Goal: Transaction & Acquisition: Book appointment/travel/reservation

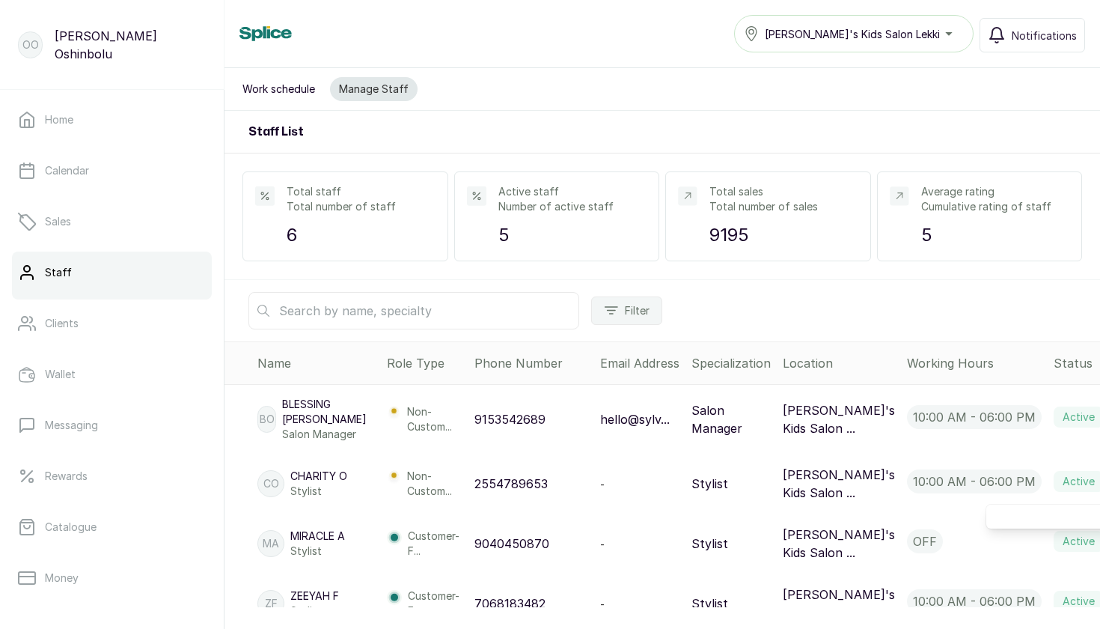
click at [510, 222] on p "5" at bounding box center [572, 234] width 148 height 27
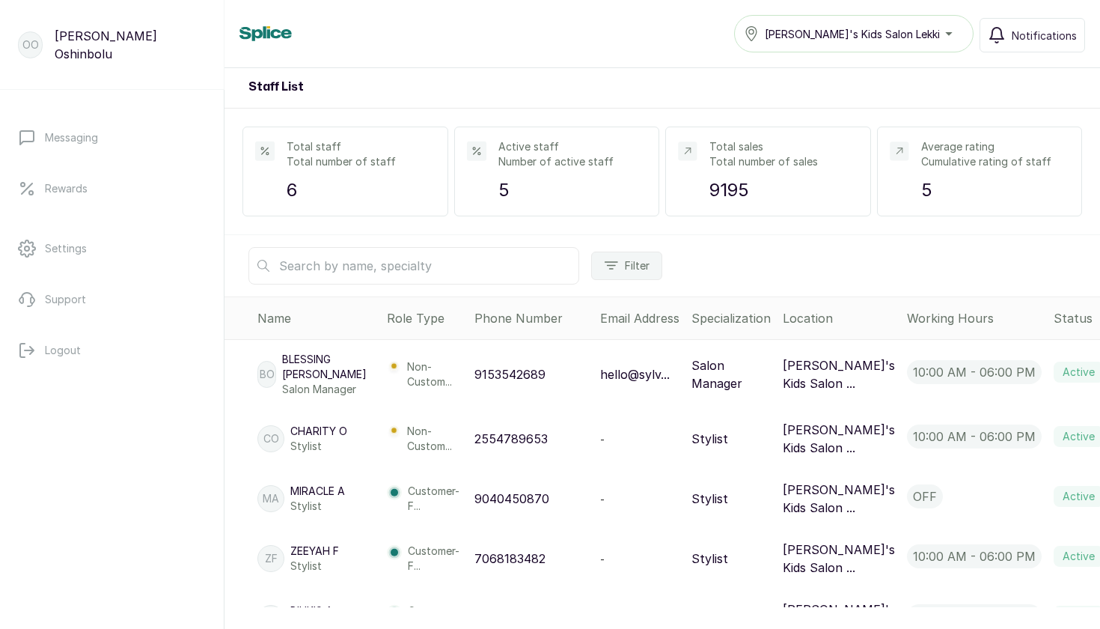
scroll to position [51, 0]
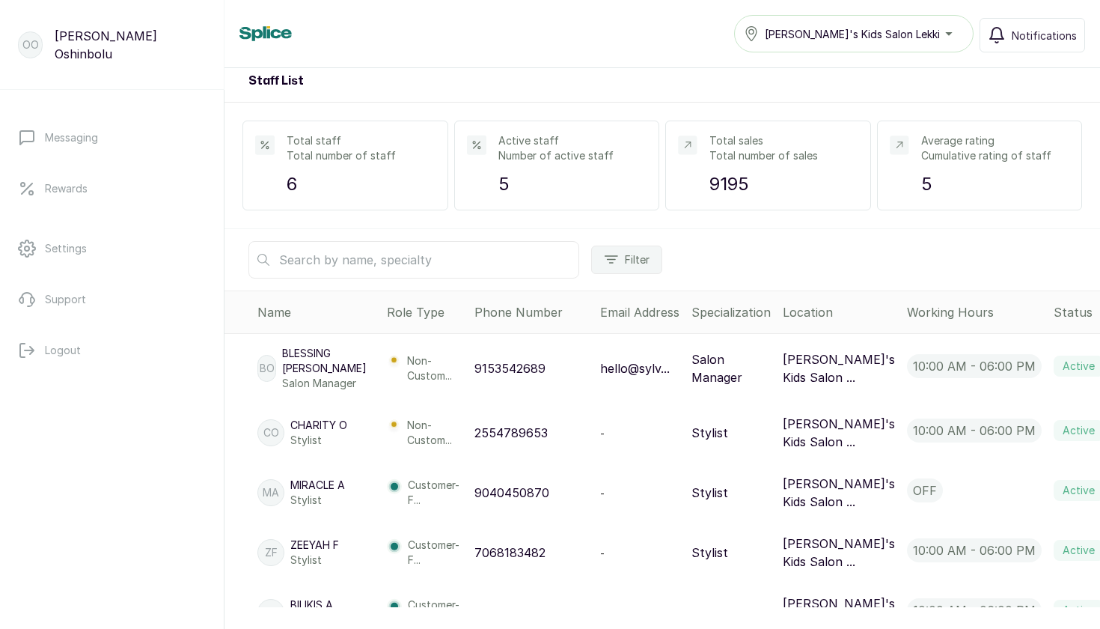
click at [313, 486] on p "Miracle A" at bounding box center [317, 484] width 55 height 15
click at [313, 487] on p "Miracle A" at bounding box center [317, 484] width 55 height 15
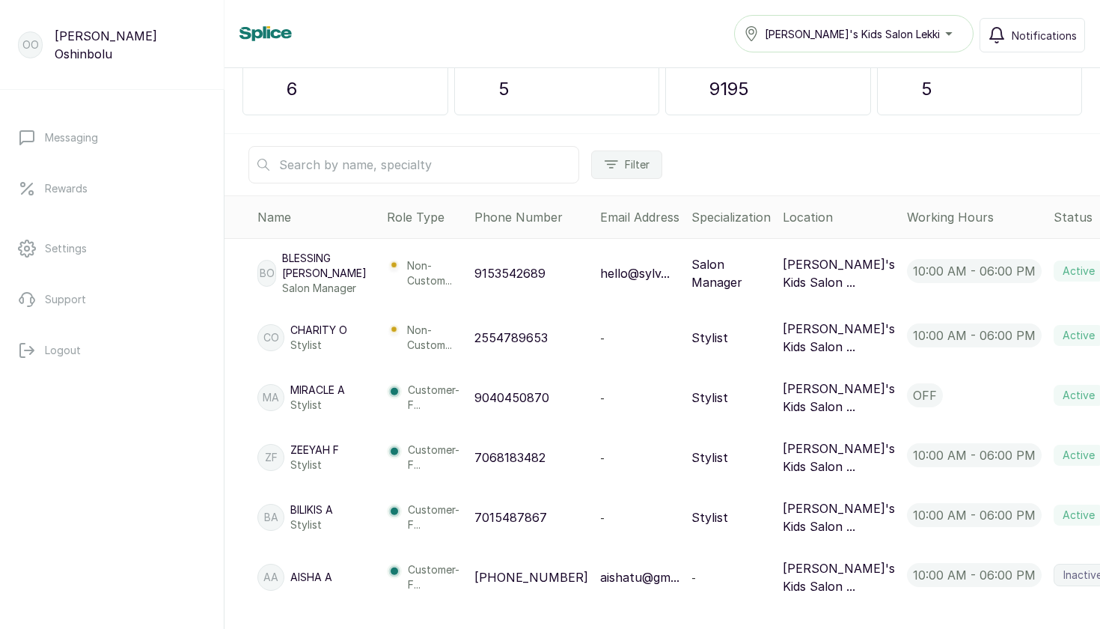
scroll to position [0, 0]
click at [110, 40] on p "Oyinda Oshinbolu" at bounding box center [130, 45] width 151 height 36
click at [111, 49] on p "Oyinda Oshinbolu" at bounding box center [130, 45] width 151 height 36
click at [36, 49] on p "OO" at bounding box center [30, 44] width 16 height 15
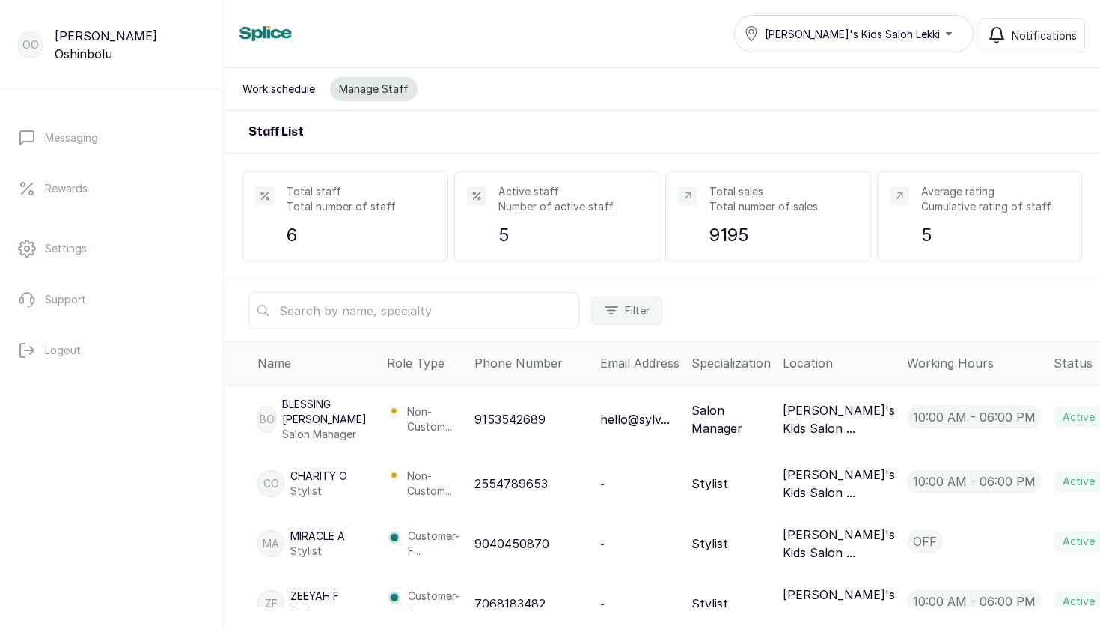
click at [262, 89] on button "Work schedule" at bounding box center [278, 89] width 91 height 24
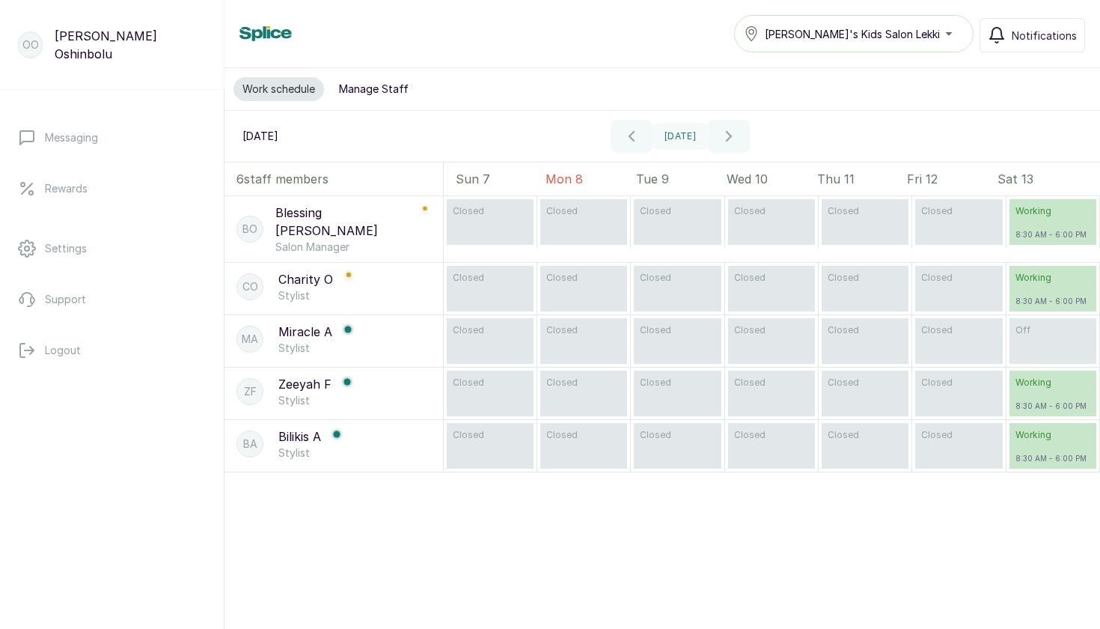
click at [92, 49] on p "Oyinda Oshinbolu" at bounding box center [130, 45] width 151 height 36
click at [73, 137] on p "Messaging" at bounding box center [71, 137] width 53 height 15
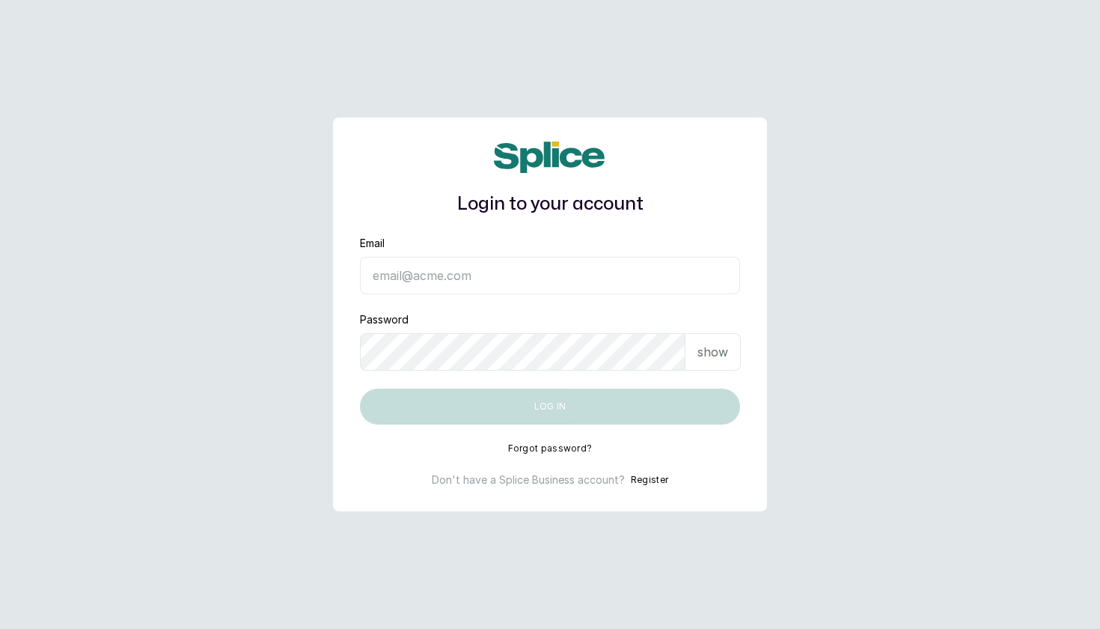
type input "ooyinda@yahoo.co.uk"
click at [550, 406] on button "Log in" at bounding box center [550, 406] width 380 height 36
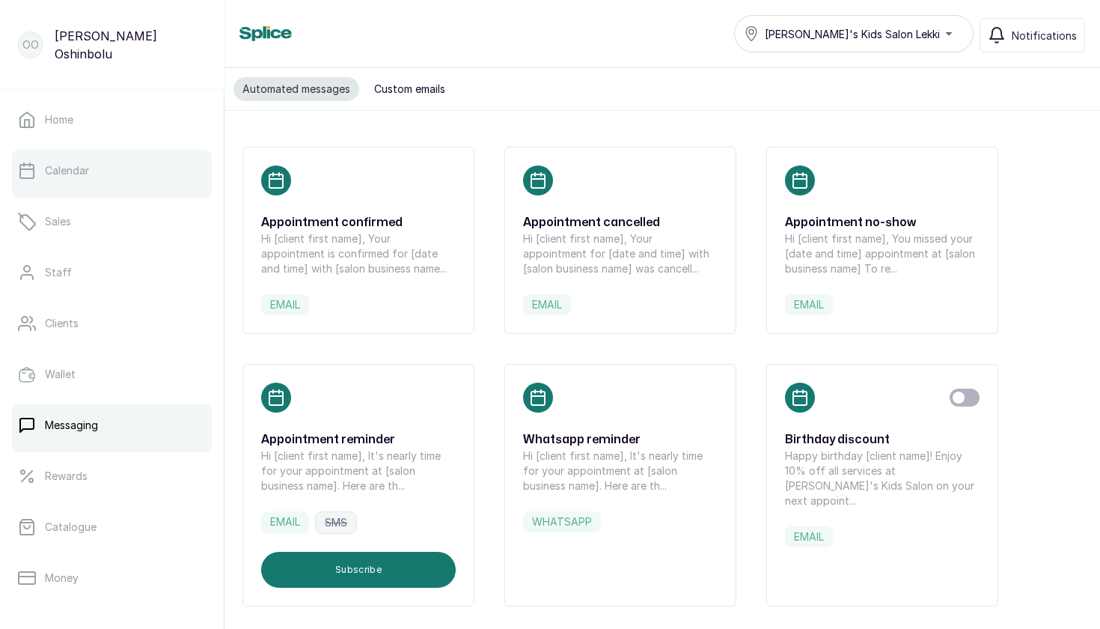
click at [74, 171] on p "Calendar" at bounding box center [67, 170] width 44 height 15
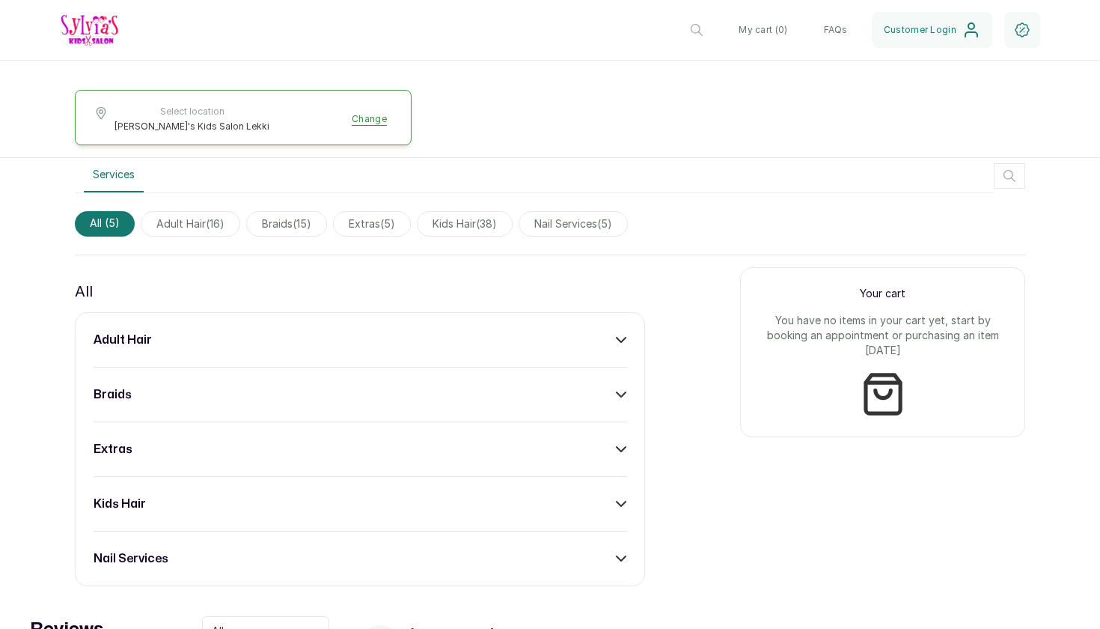
scroll to position [497, 0]
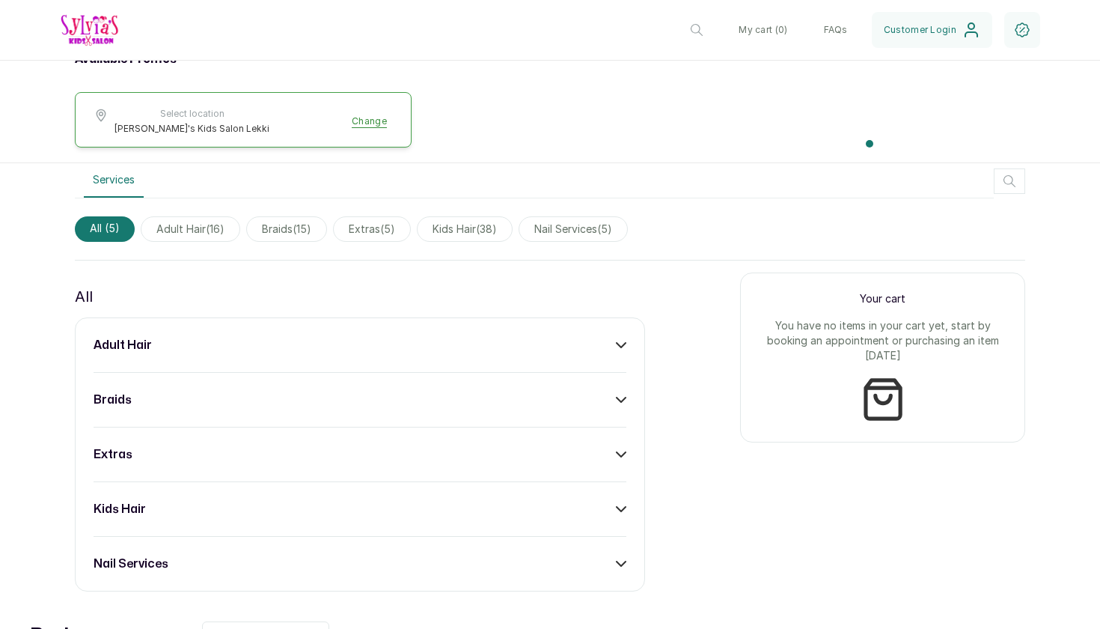
click at [466, 233] on span "kids hair ( 38 )" at bounding box center [465, 228] width 96 height 25
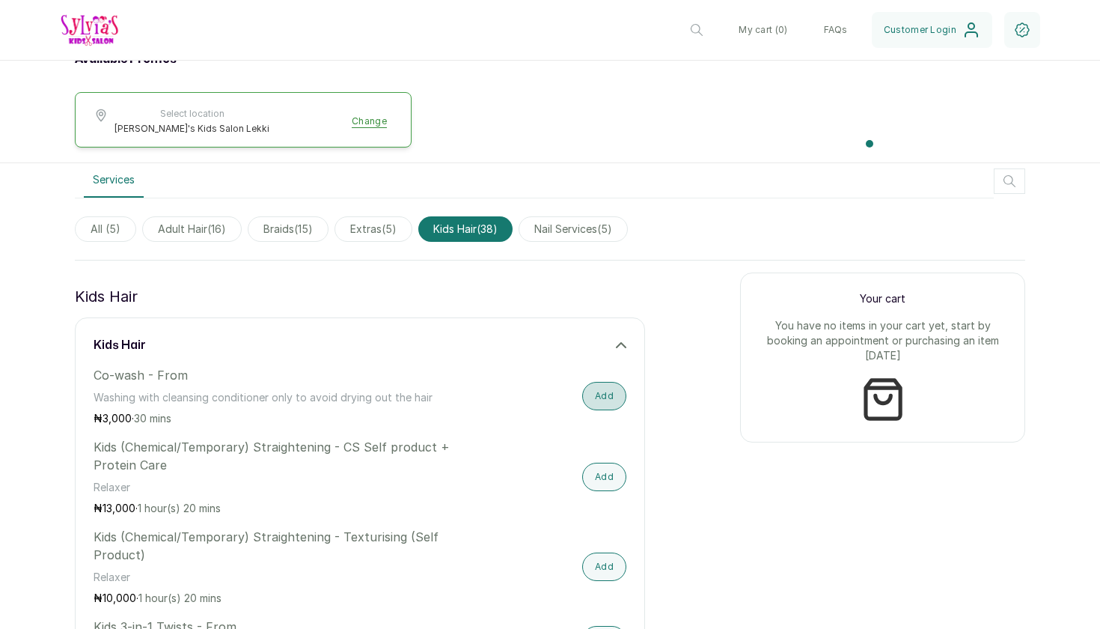
click at [598, 396] on button "Add" at bounding box center [604, 396] width 44 height 28
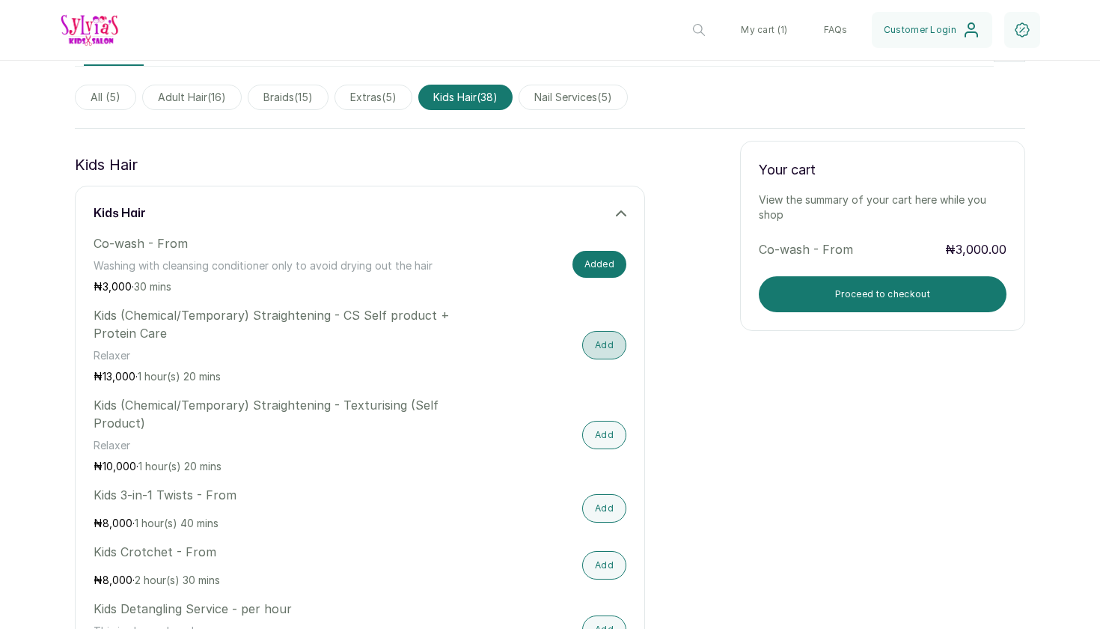
scroll to position [748, 0]
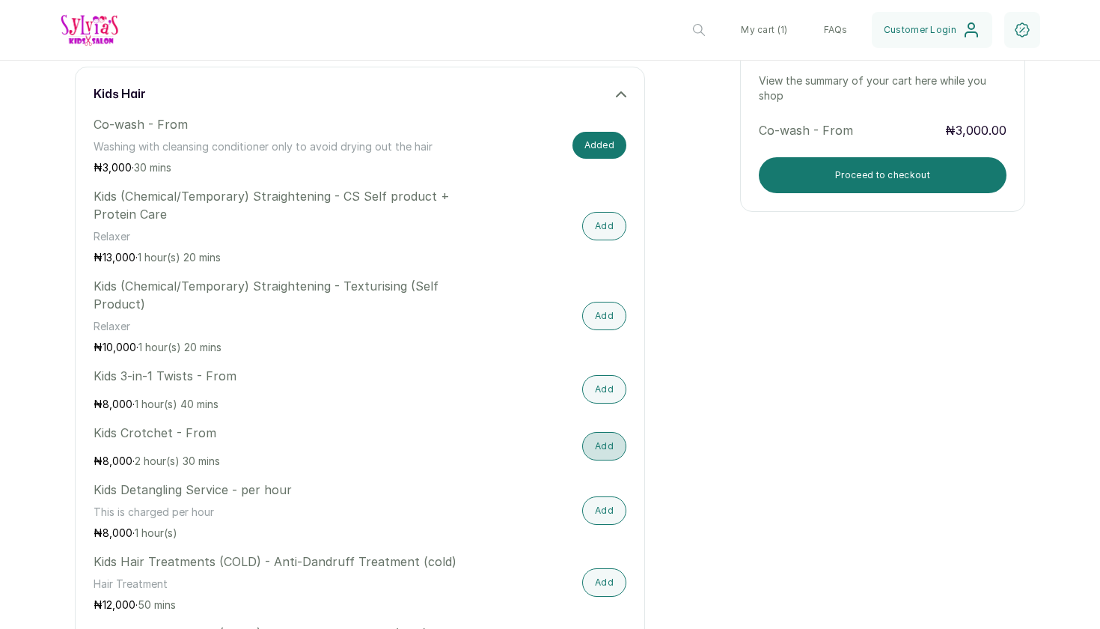
click at [610, 451] on button "Add" at bounding box center [604, 446] width 44 height 28
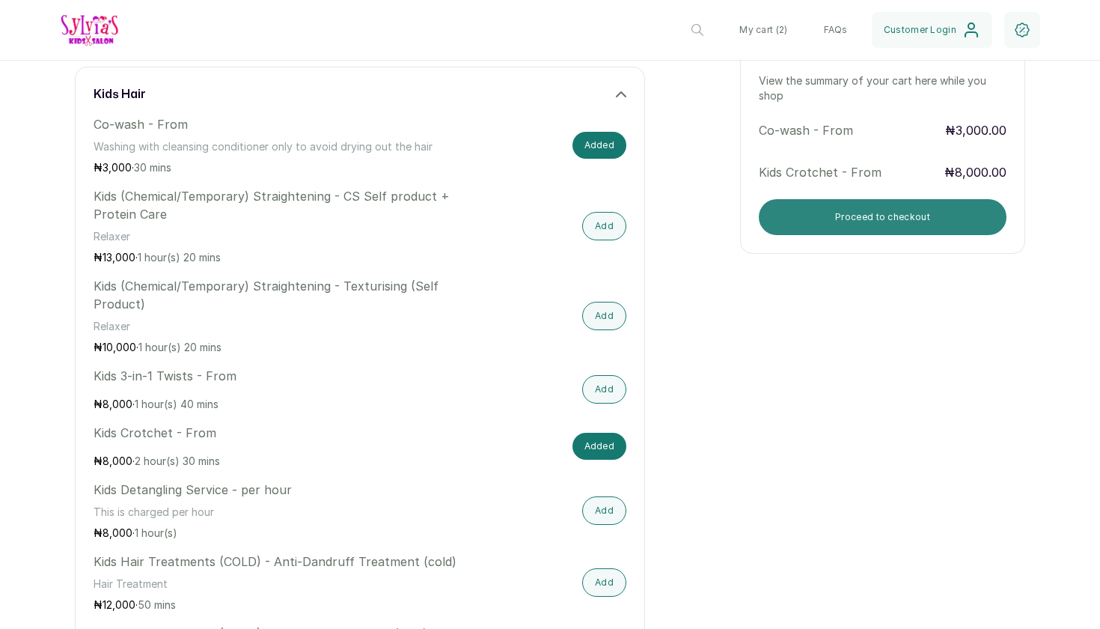
click at [855, 220] on button "Proceed to checkout" at bounding box center [883, 217] width 248 height 36
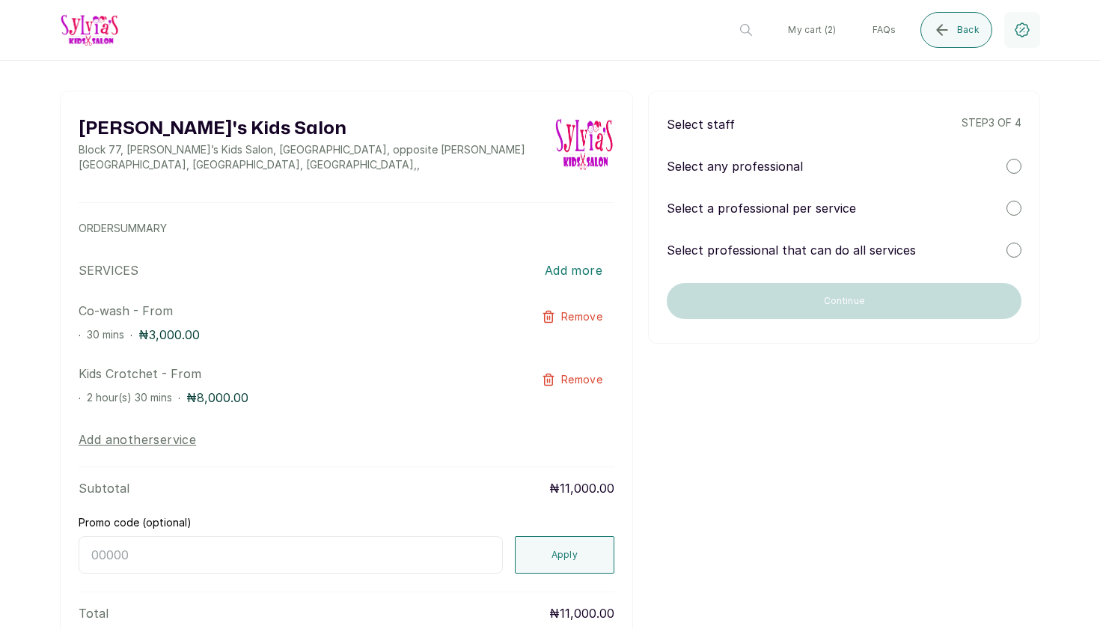
scroll to position [0, 0]
click at [979, 119] on p "step 3 of 4" at bounding box center [992, 124] width 60 height 18
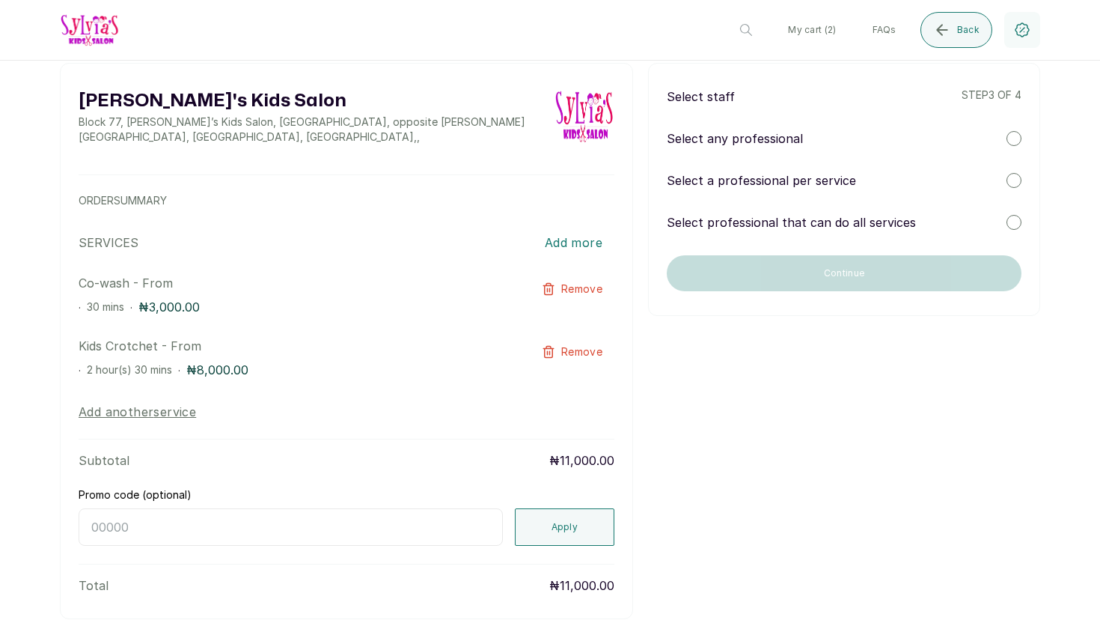
click at [774, 181] on p "Select a professional per service" at bounding box center [761, 180] width 189 height 18
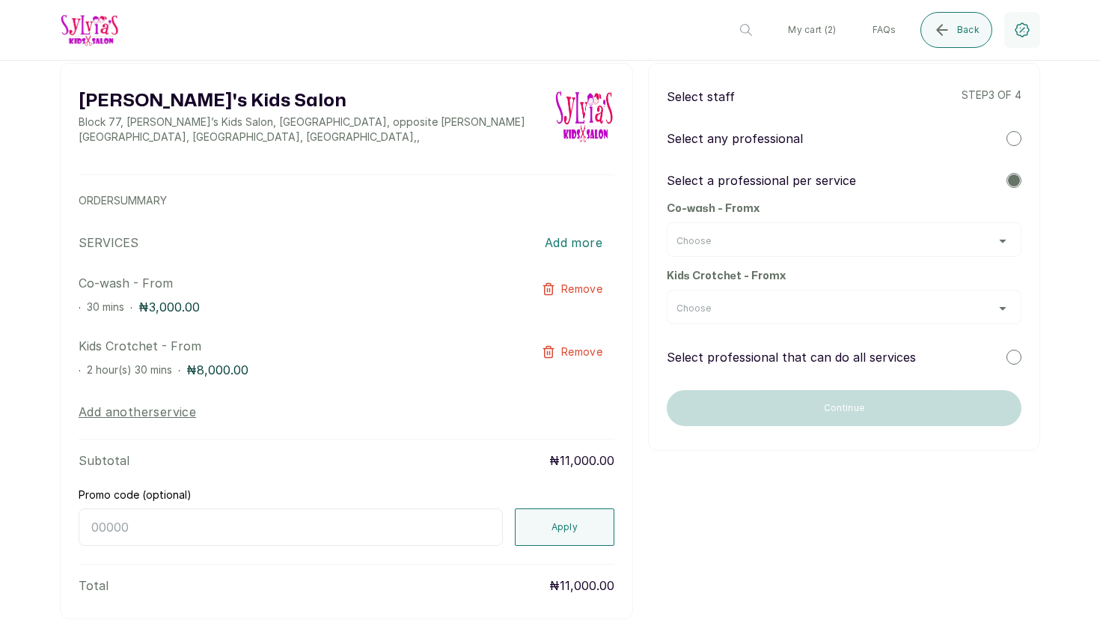
click at [769, 242] on div "Choose" at bounding box center [843, 241] width 335 height 12
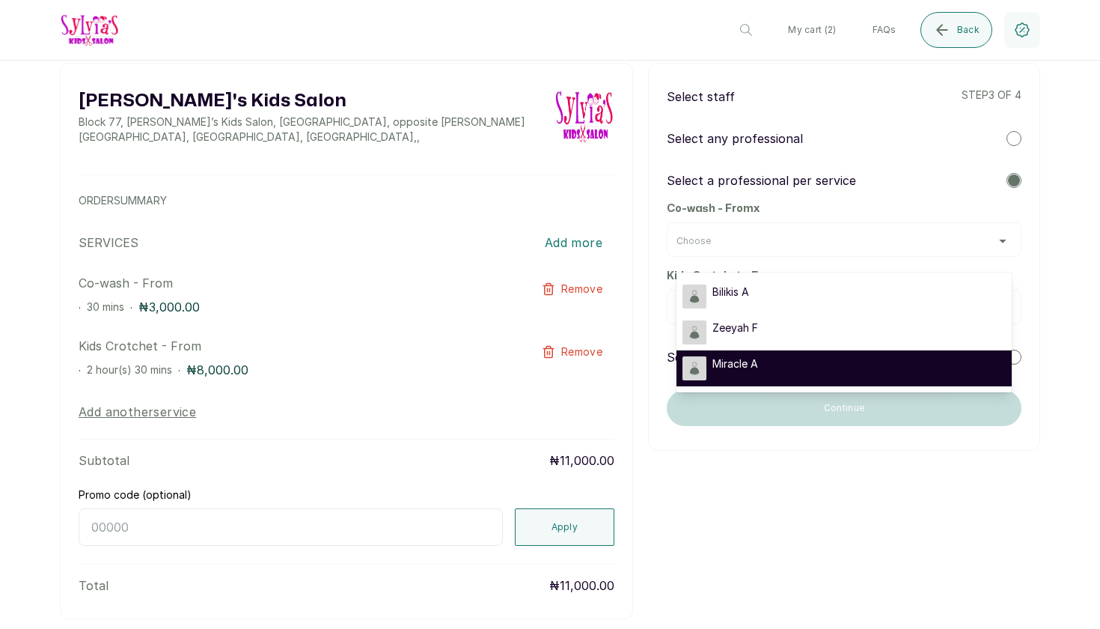
click at [754, 361] on span "Miracle A" at bounding box center [735, 363] width 46 height 15
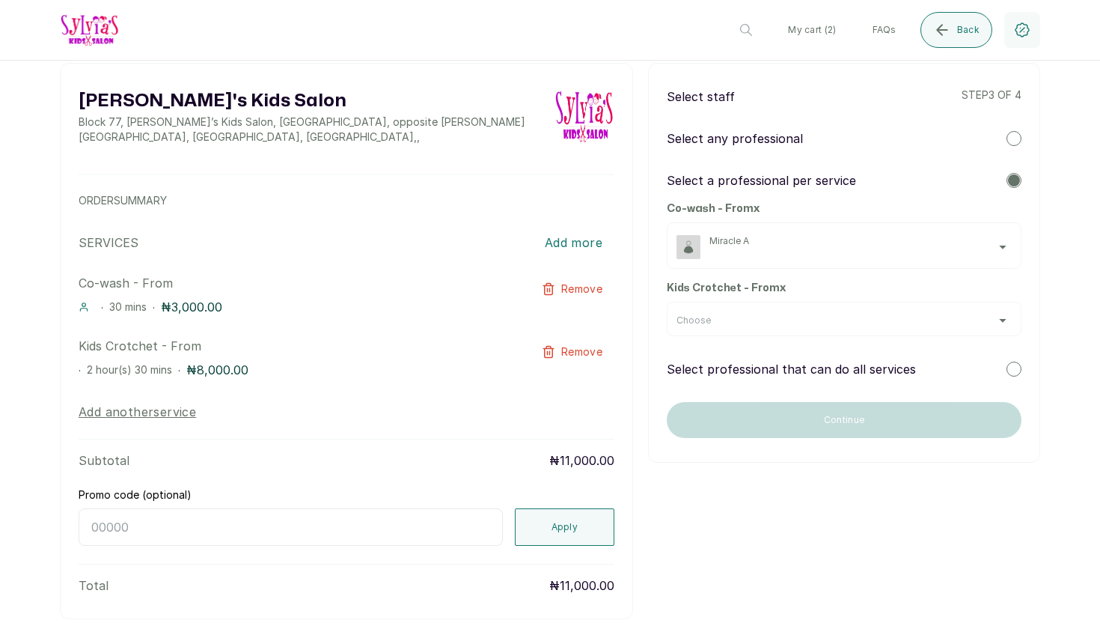
click at [732, 331] on div "Choose" at bounding box center [844, 319] width 355 height 34
click at [731, 330] on div "Choose" at bounding box center [844, 319] width 355 height 34
click at [725, 317] on div "Choose" at bounding box center [843, 320] width 335 height 12
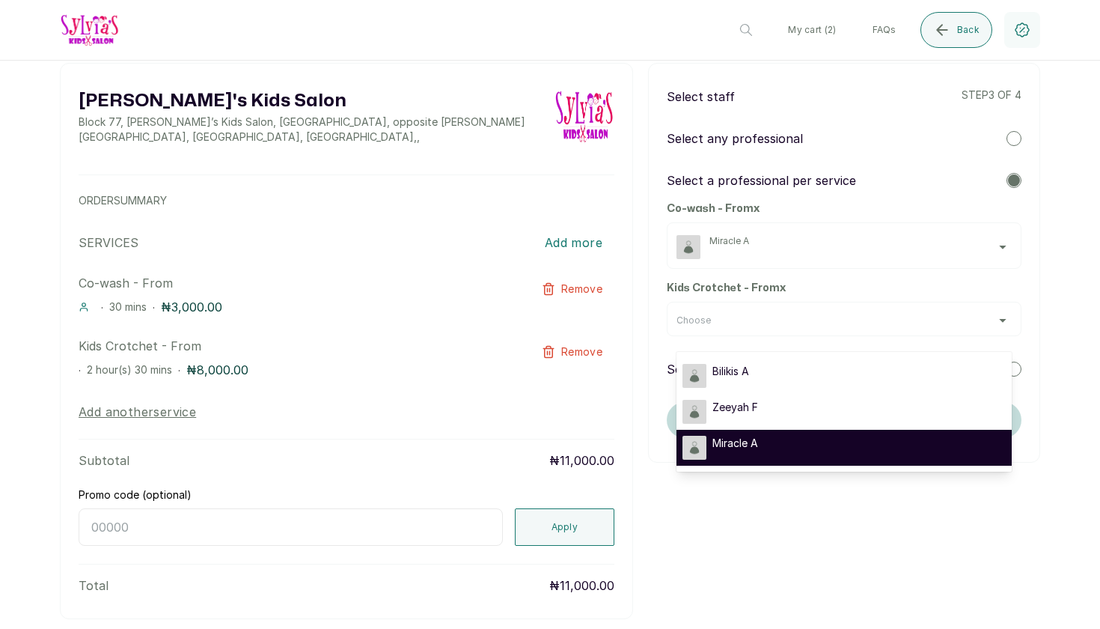
click at [774, 439] on div "Miracle A" at bounding box center [843, 447] width 323 height 24
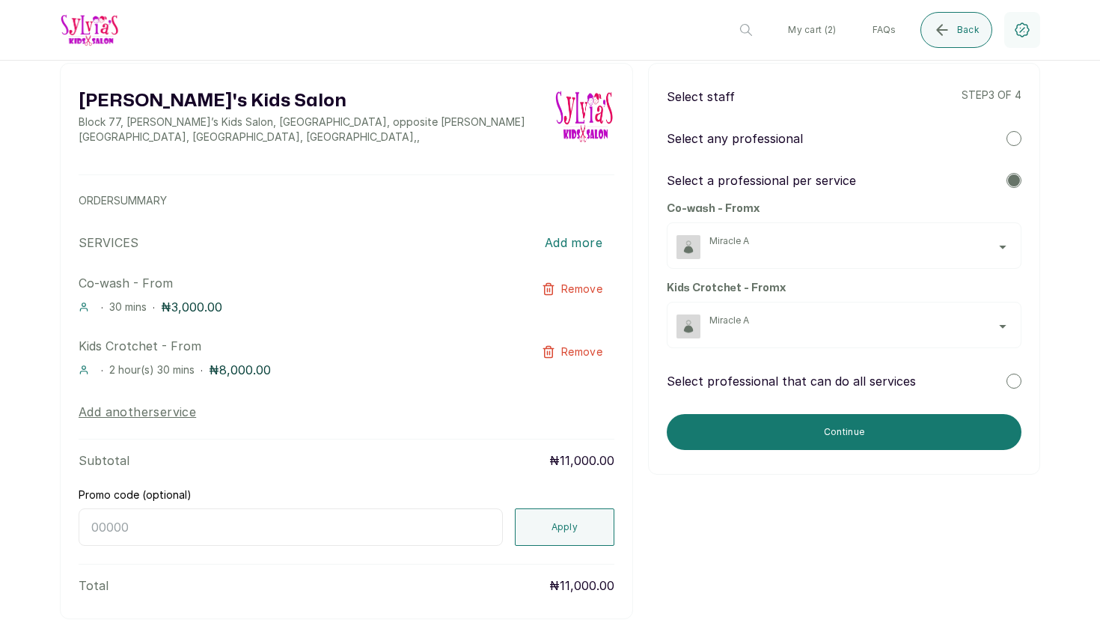
click at [1012, 379] on div at bounding box center [1013, 380] width 15 height 15
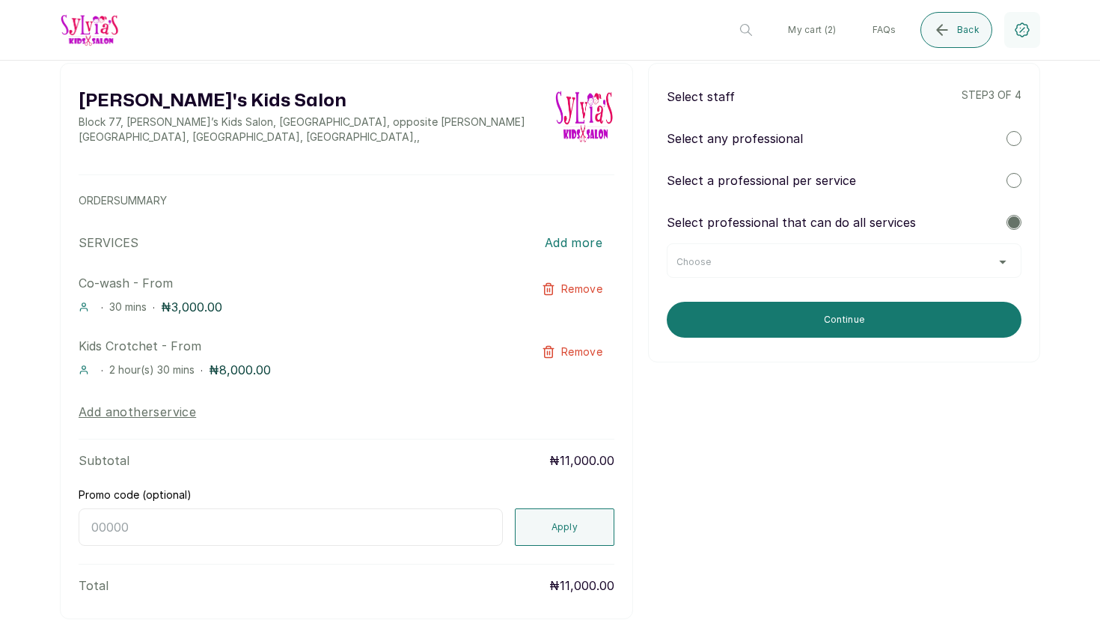
click at [852, 264] on div "Choose" at bounding box center [843, 262] width 335 height 12
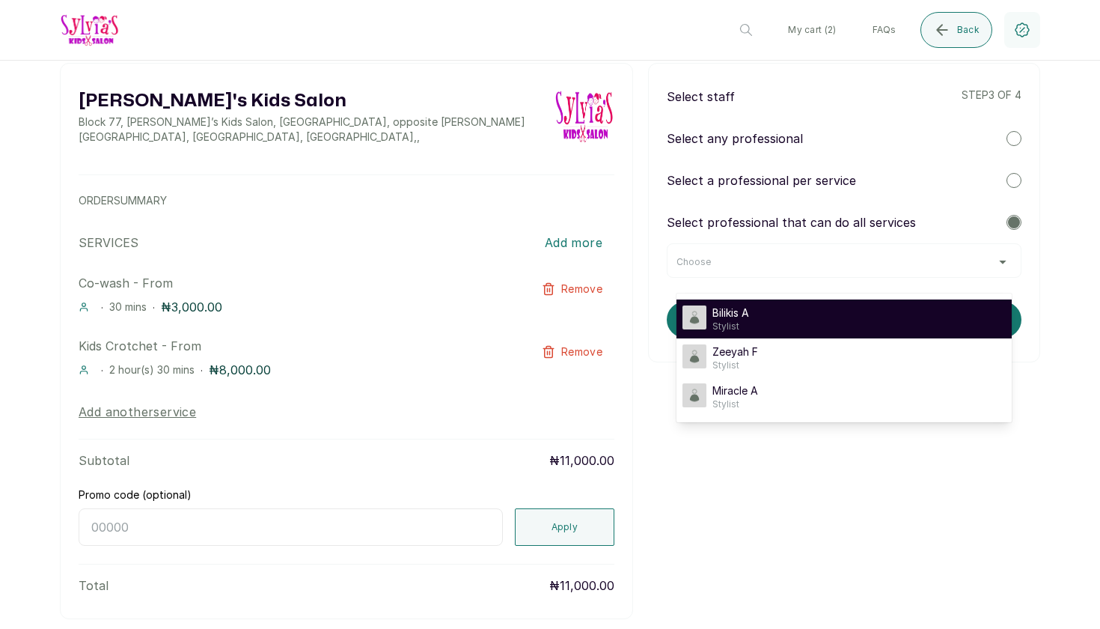
click at [812, 337] on li "Bilikis A Stylist" at bounding box center [843, 318] width 335 height 39
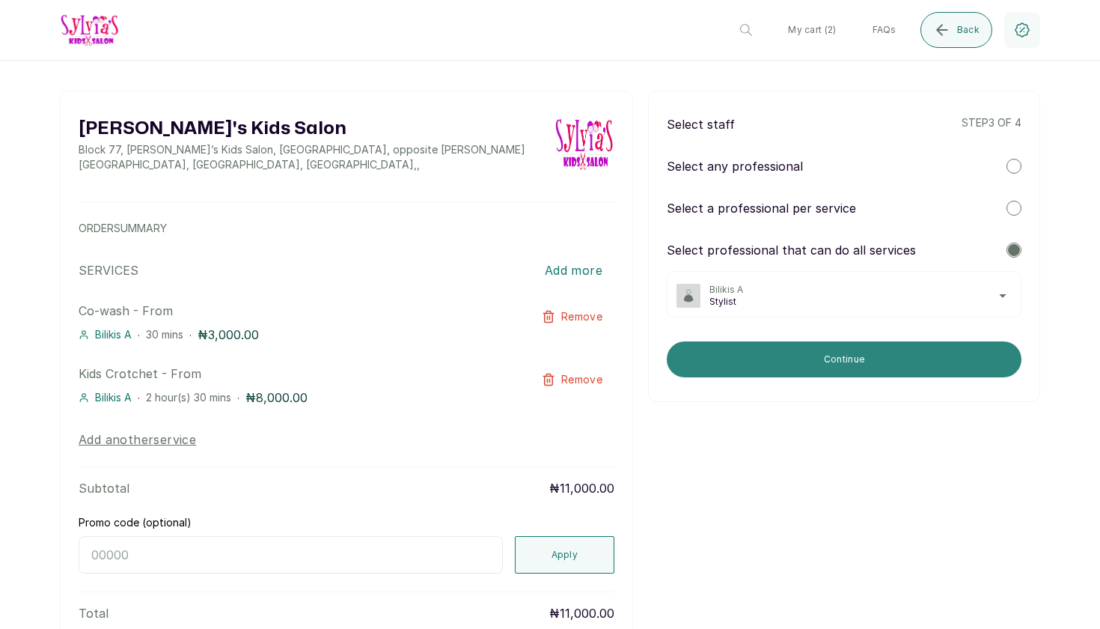
scroll to position [0, 0]
click at [850, 352] on button "Continue" at bounding box center [844, 359] width 355 height 36
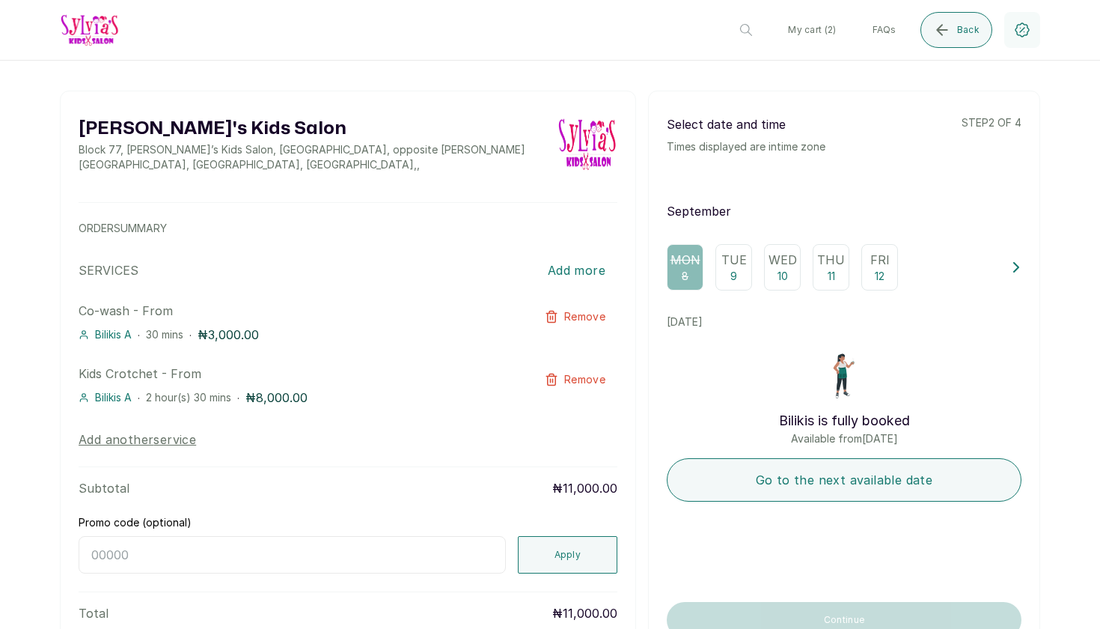
click at [735, 272] on p "9" at bounding box center [733, 276] width 7 height 15
click at [788, 279] on div "Wed 10" at bounding box center [782, 267] width 37 height 46
click at [1012, 273] on button at bounding box center [1016, 267] width 10 height 46
click at [714, 257] on p "Sat" at bounding box center [708, 260] width 24 height 18
click at [751, 269] on p "14" at bounding box center [756, 276] width 10 height 15
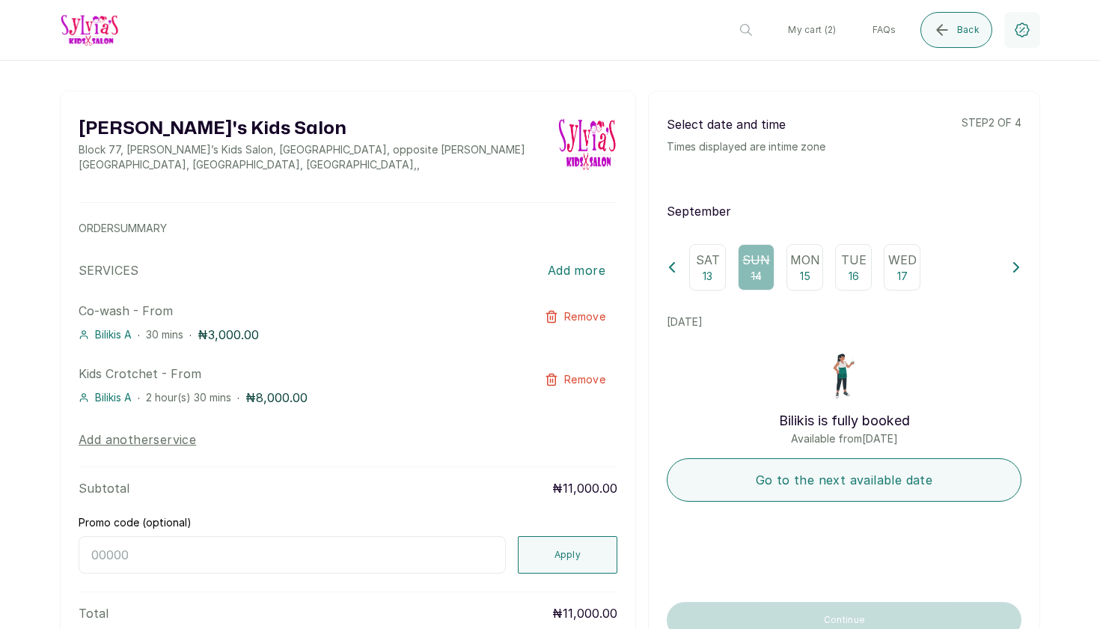
click at [678, 260] on div "Sat 13 Sun 14 Mon 15 Tue 16 Wed 17" at bounding box center [844, 267] width 355 height 46
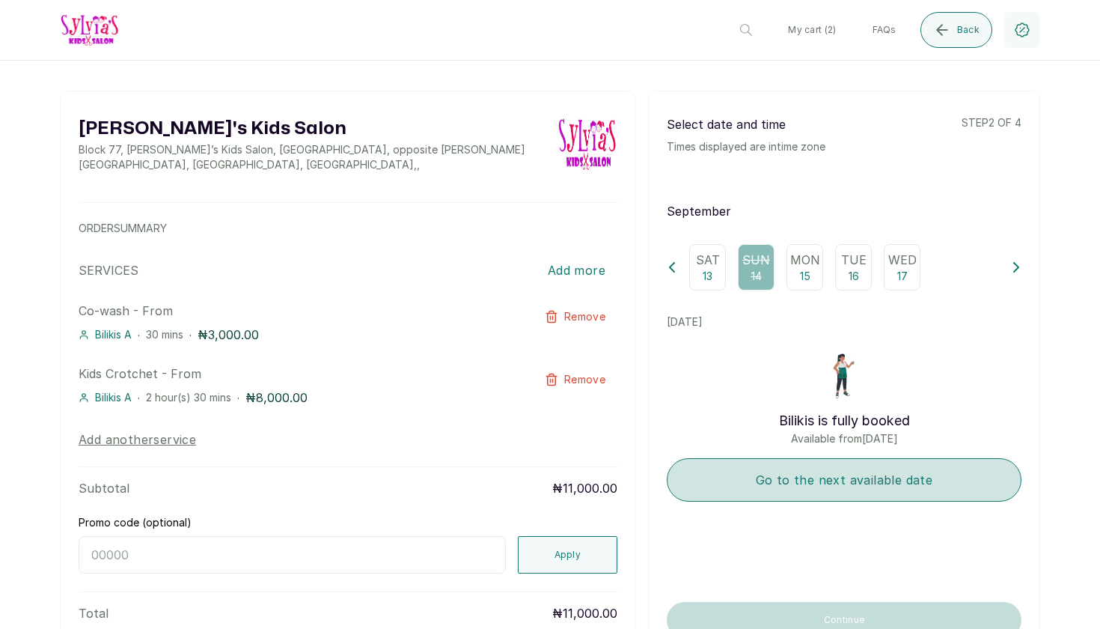
click at [781, 462] on button "Go to the next available date" at bounding box center [844, 479] width 355 height 43
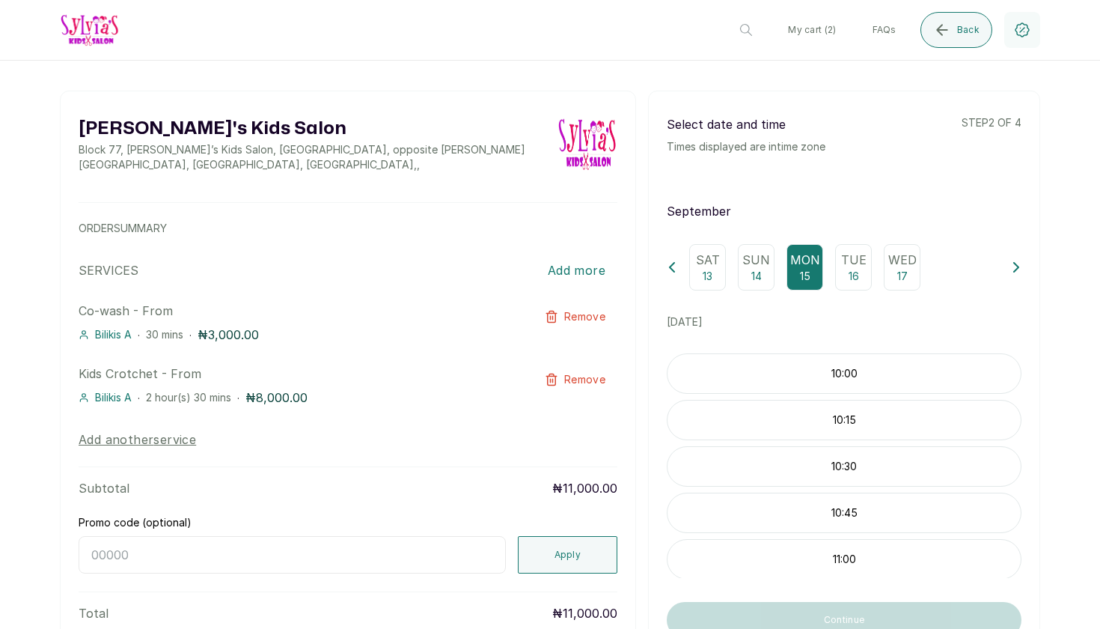
click at [762, 260] on p "Sun" at bounding box center [756, 260] width 28 height 18
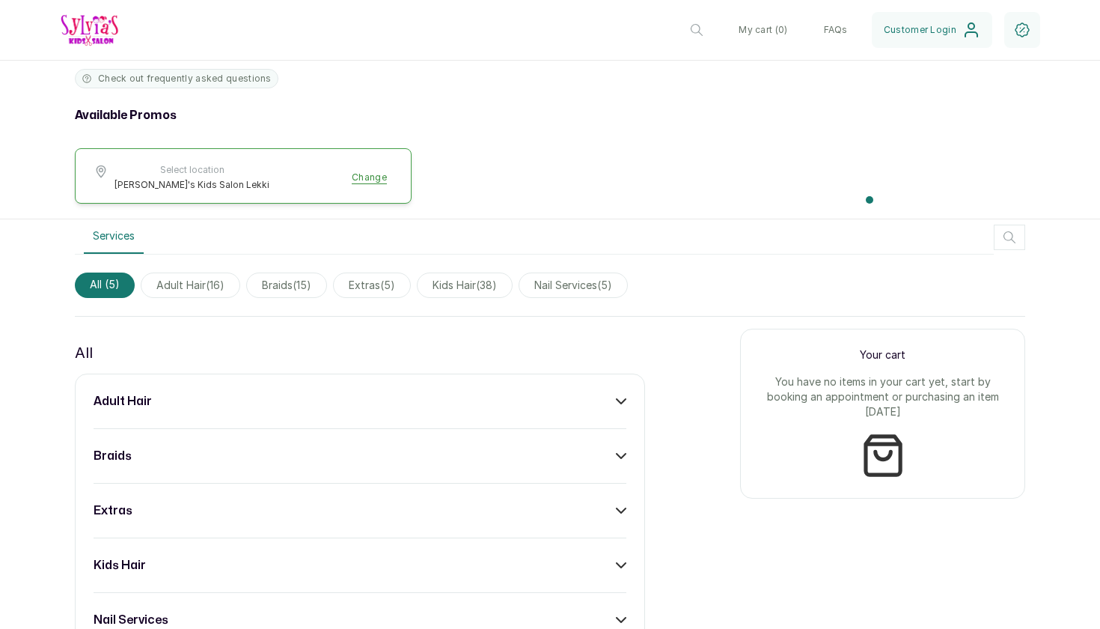
scroll to position [450, 0]
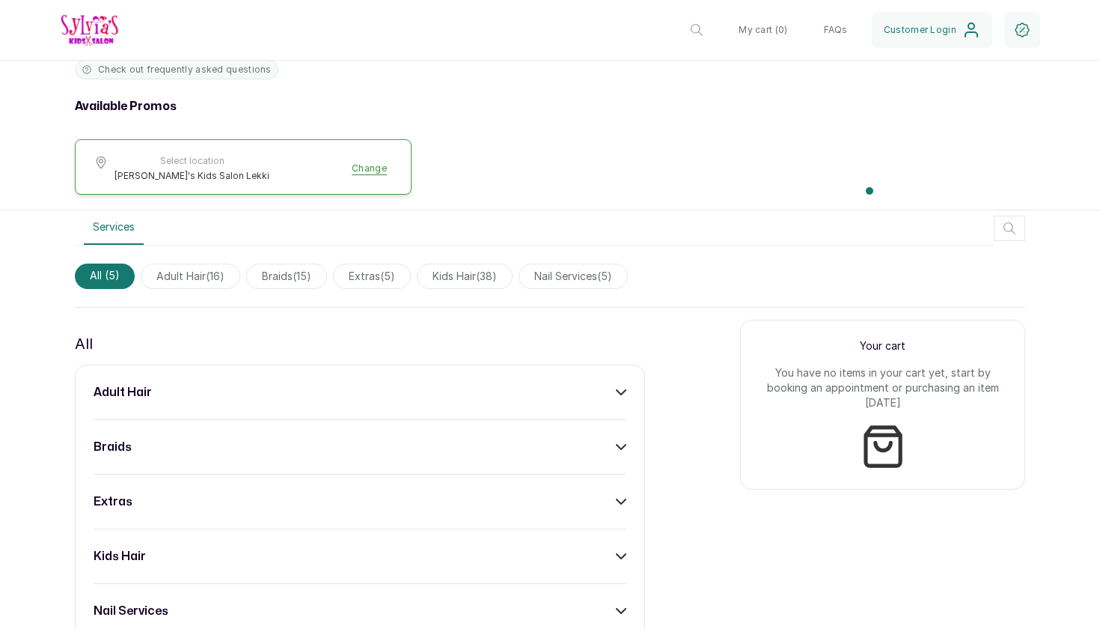
click at [452, 276] on span "kids hair ( 38 )" at bounding box center [465, 275] width 96 height 25
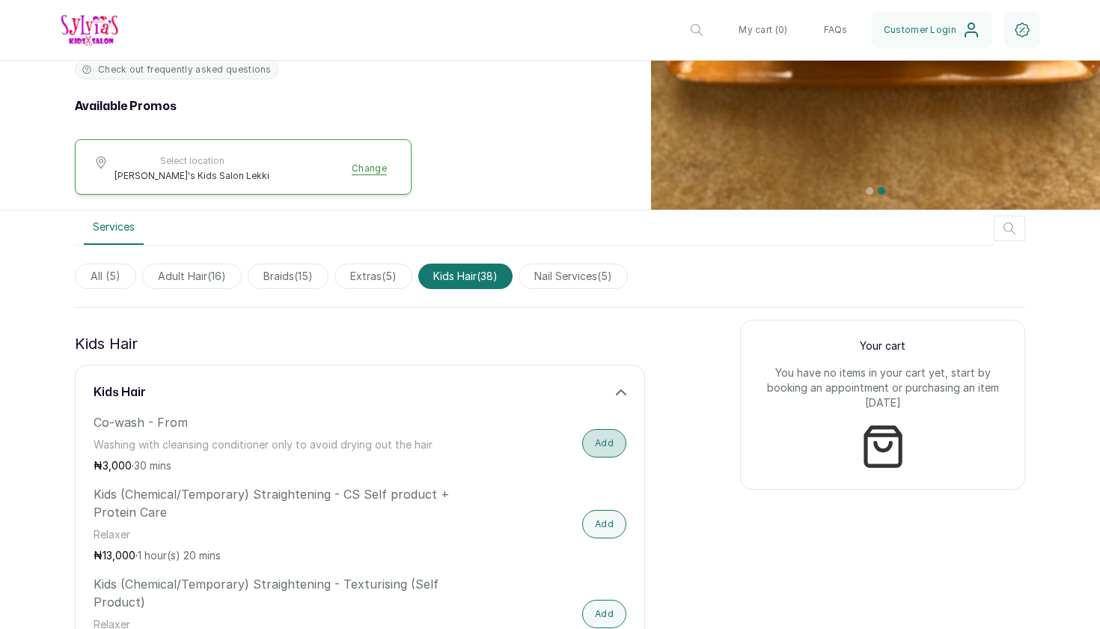
click at [608, 432] on button "Add" at bounding box center [604, 443] width 44 height 28
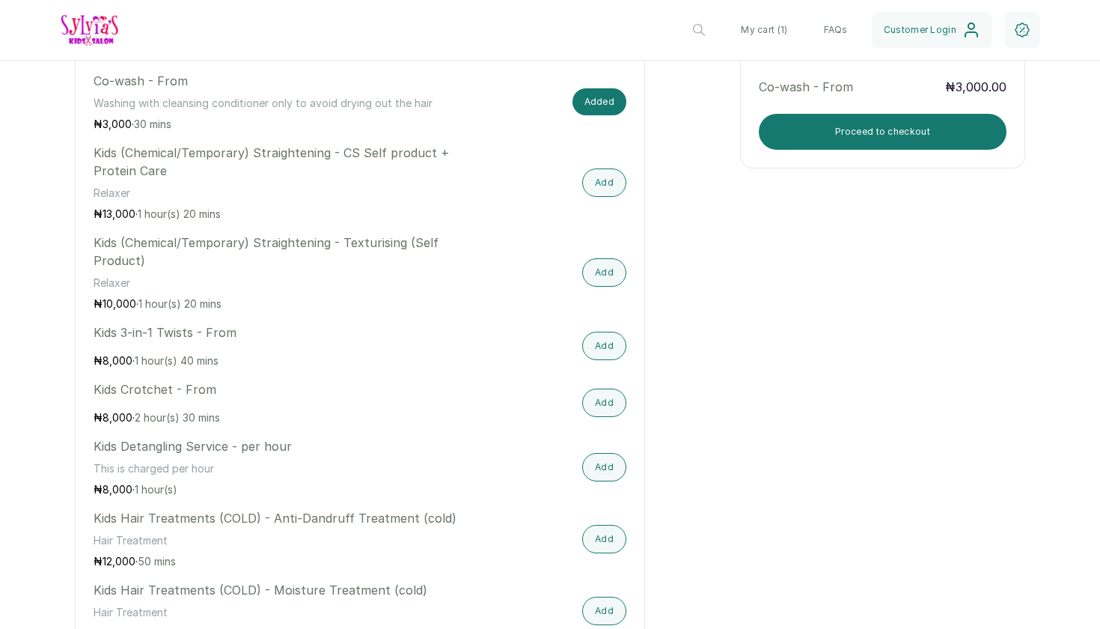
scroll to position [818, 0]
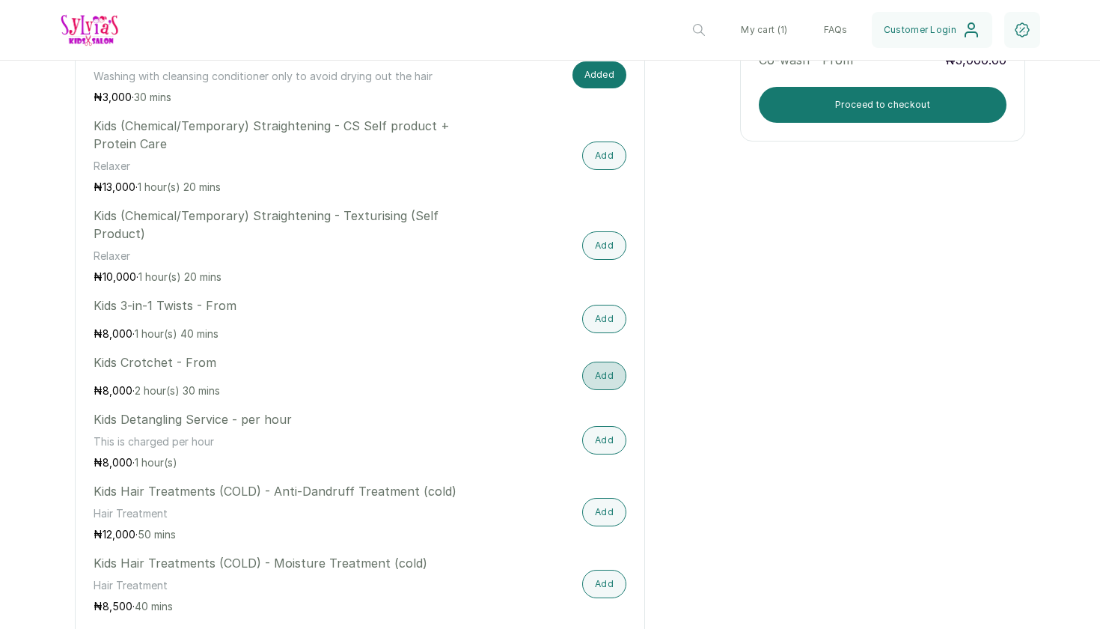
click at [608, 380] on button "Add" at bounding box center [604, 375] width 44 height 28
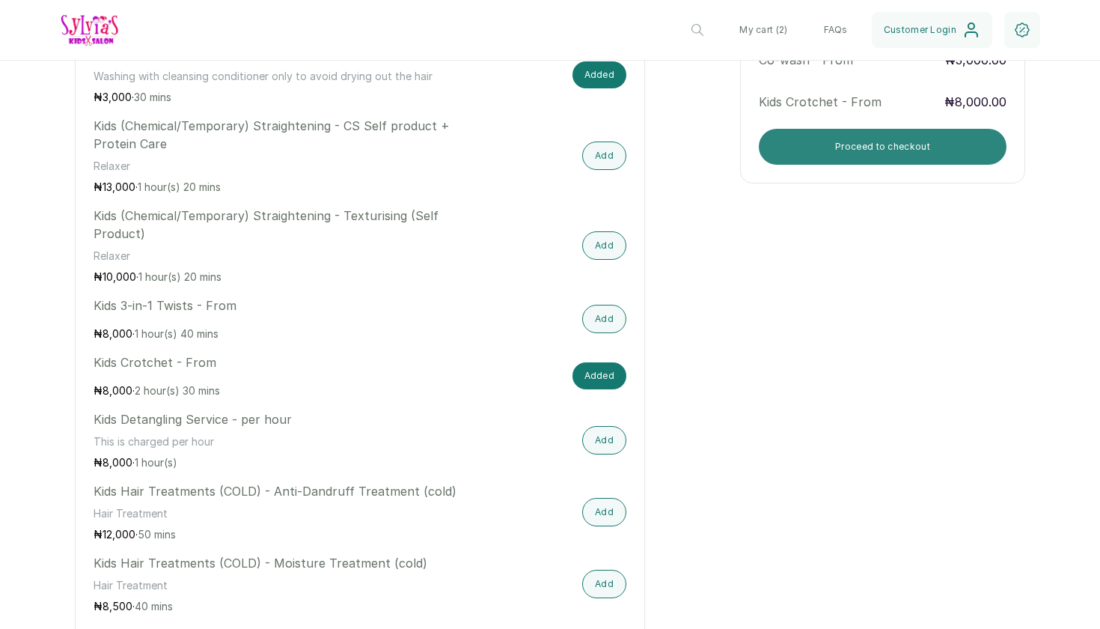
click at [883, 145] on button "Proceed to checkout" at bounding box center [883, 147] width 248 height 36
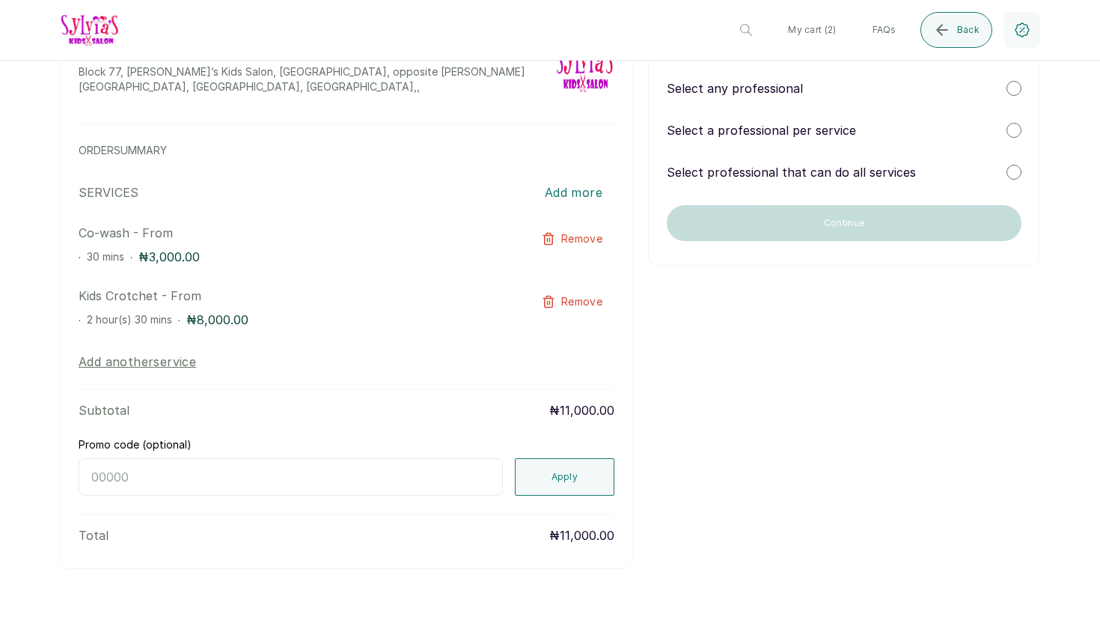
scroll to position [0, 0]
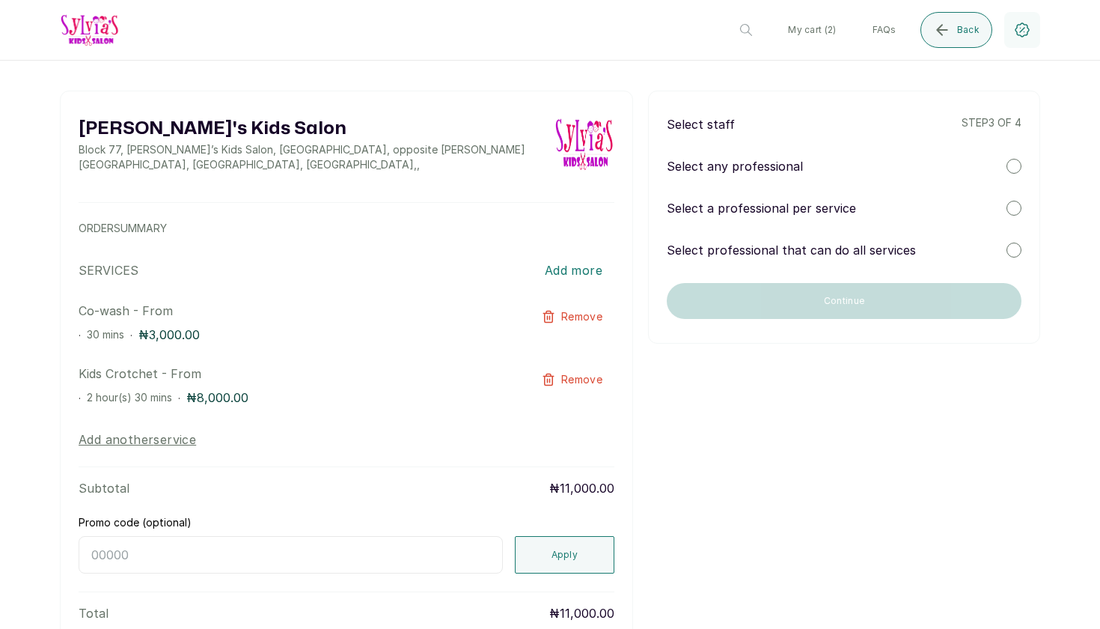
click at [817, 166] on div "Select any professional" at bounding box center [844, 166] width 355 height 18
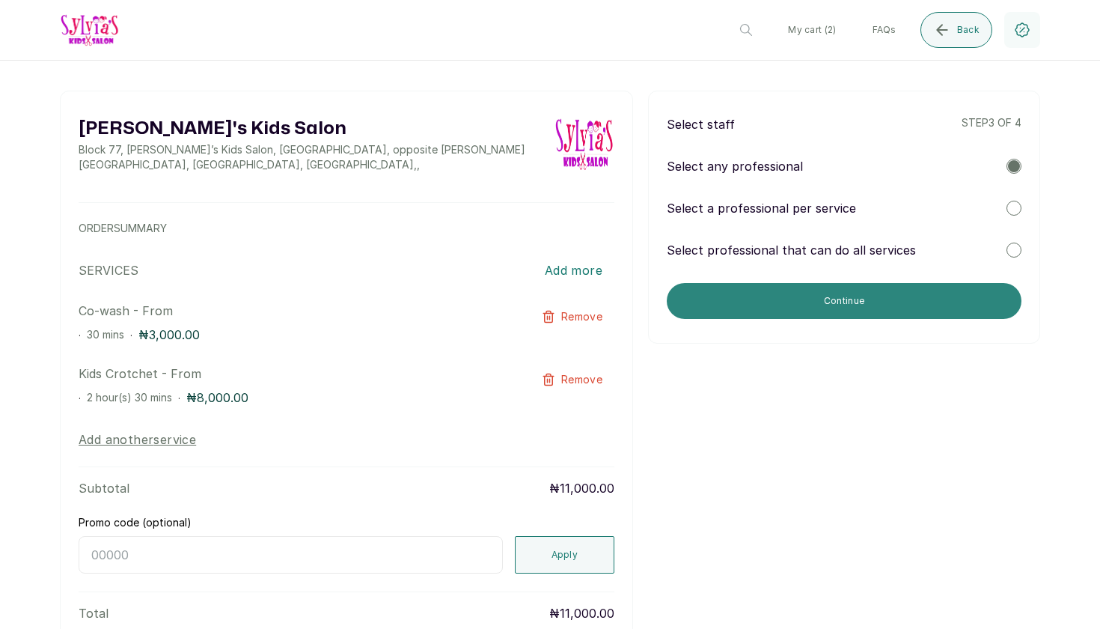
click at [821, 297] on button "Continue" at bounding box center [844, 301] width 355 height 36
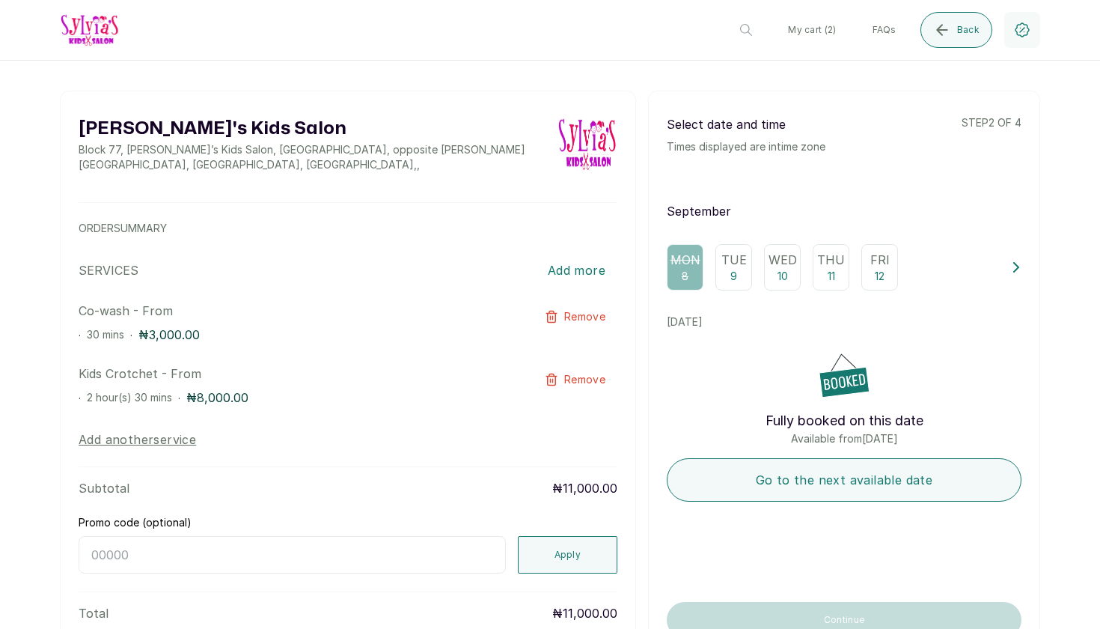
click at [733, 265] on p "Tue" at bounding box center [733, 260] width 25 height 18
click at [789, 270] on div "Wed 10" at bounding box center [782, 267] width 37 height 46
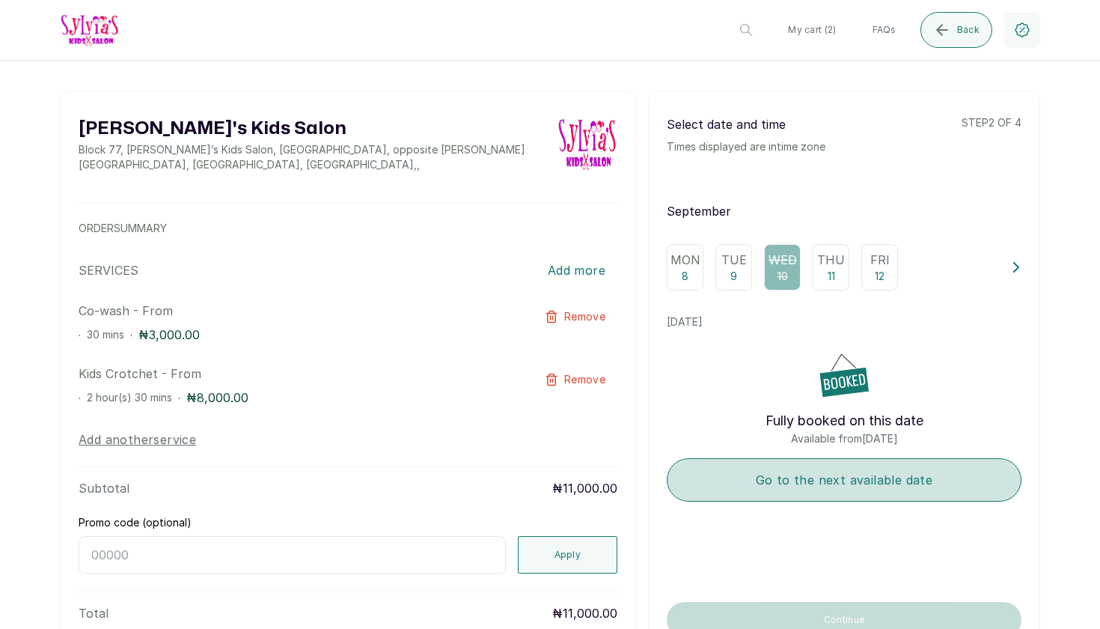
click at [780, 469] on button "Go to the next available date" at bounding box center [844, 479] width 355 height 43
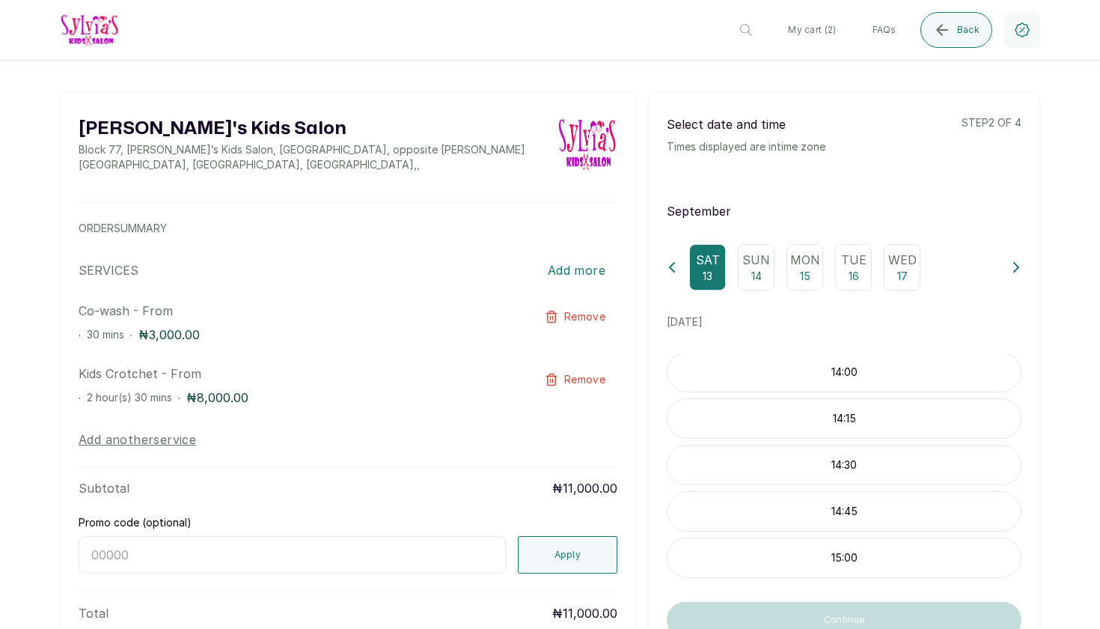
scroll to position [1022, 0]
click at [781, 410] on div "14:15" at bounding box center [844, 418] width 355 height 40
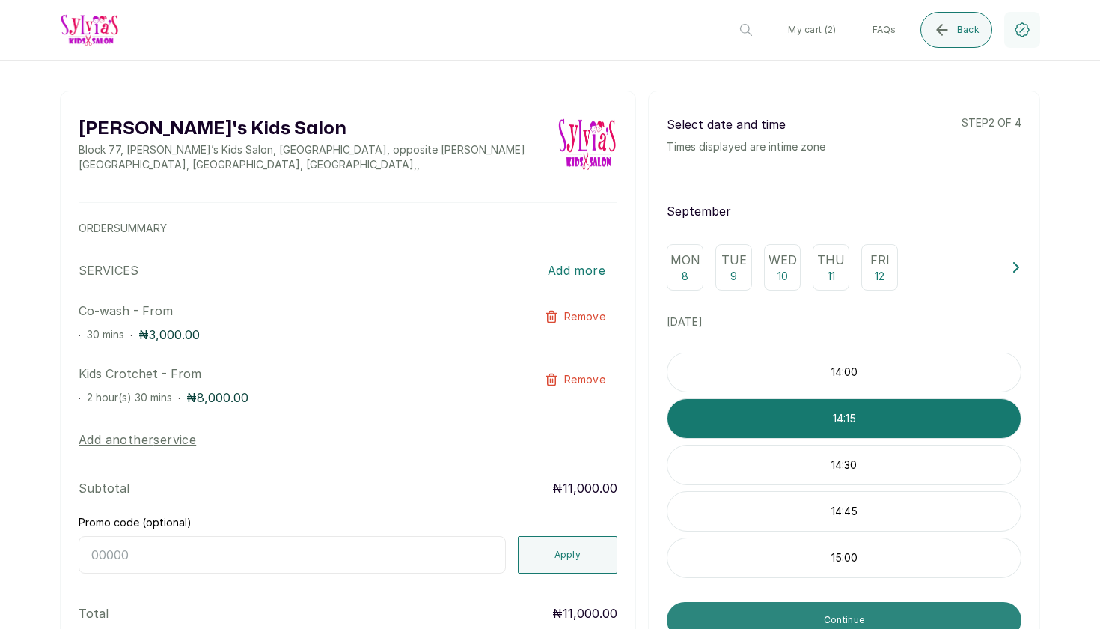
click at [802, 610] on button "Continue" at bounding box center [844, 620] width 355 height 36
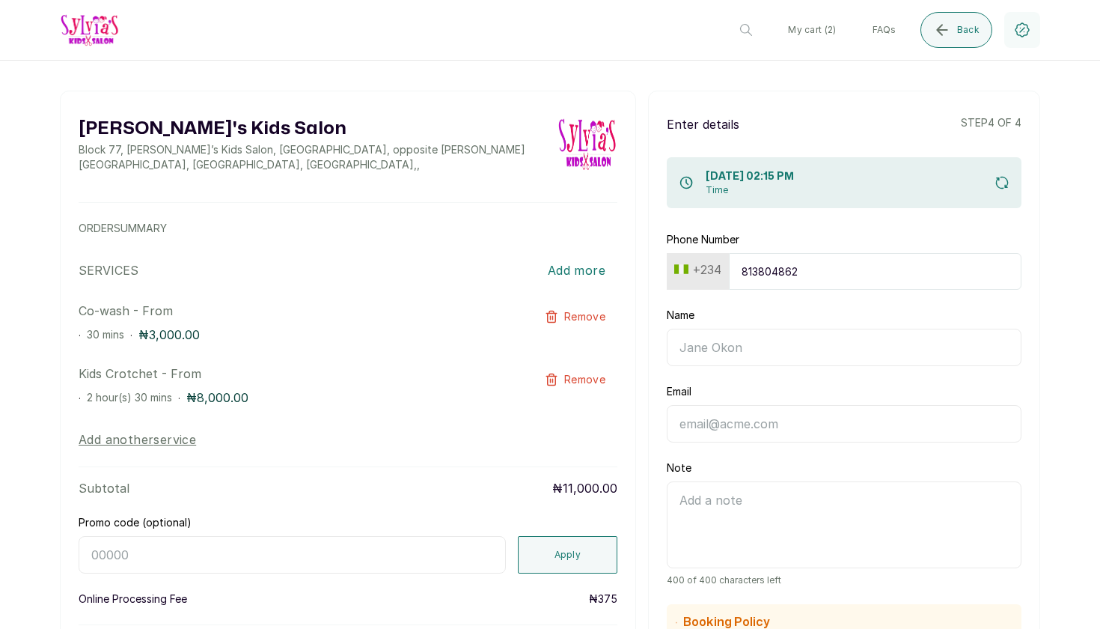
type input "8138048624"
type input "Oyinda Oshinbolu"
type input "ooyinda@yahoo.co.uk"
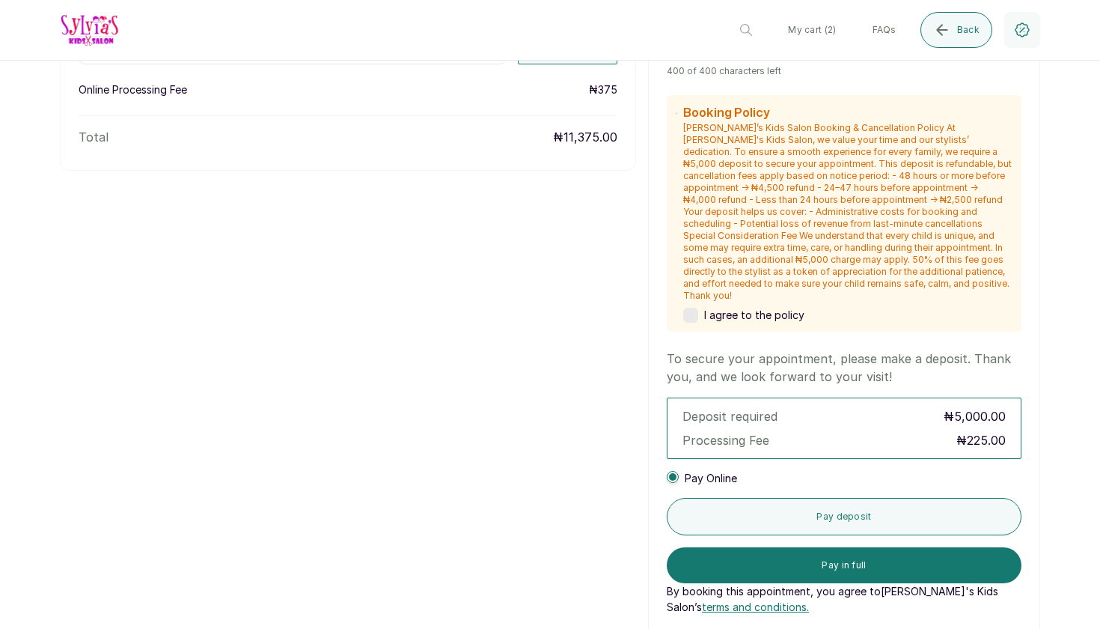
scroll to position [513, 0]
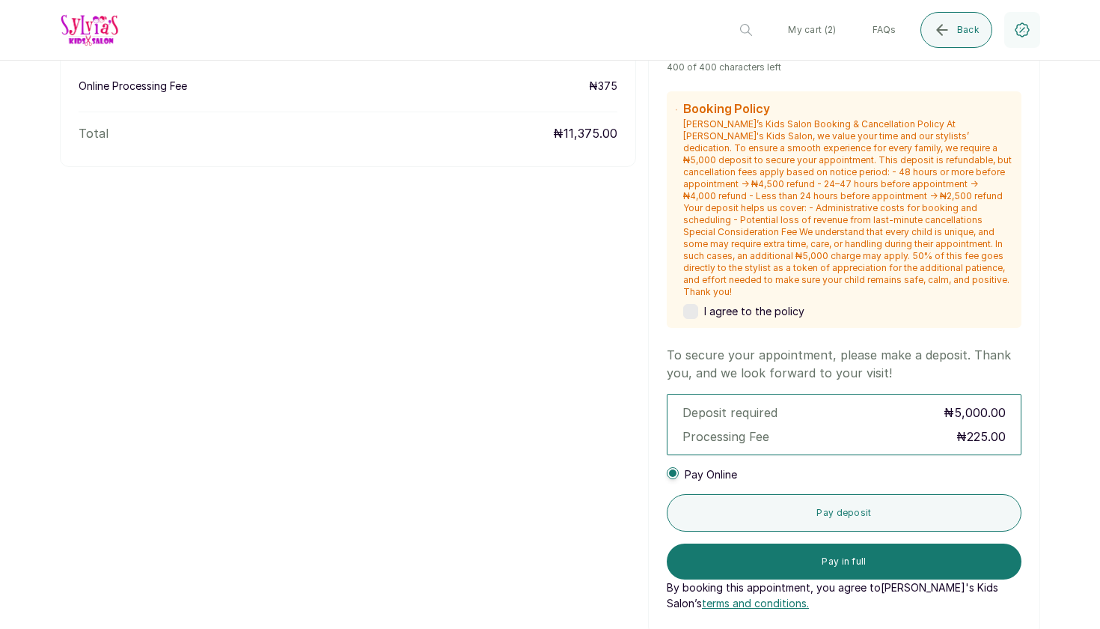
click at [697, 304] on label at bounding box center [690, 311] width 15 height 15
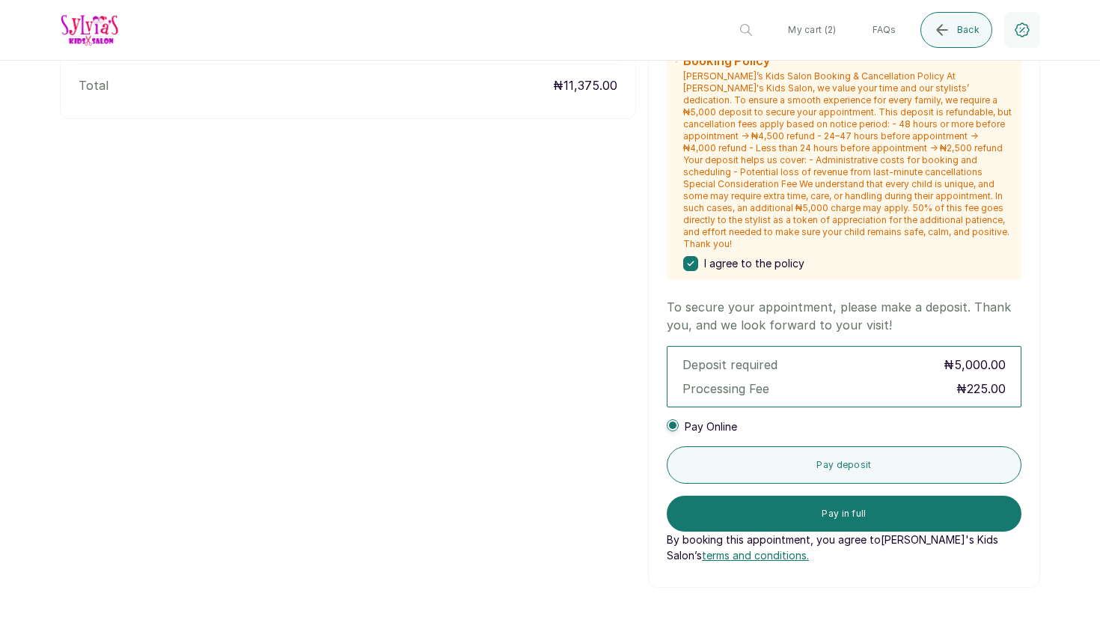
scroll to position [593, 0]
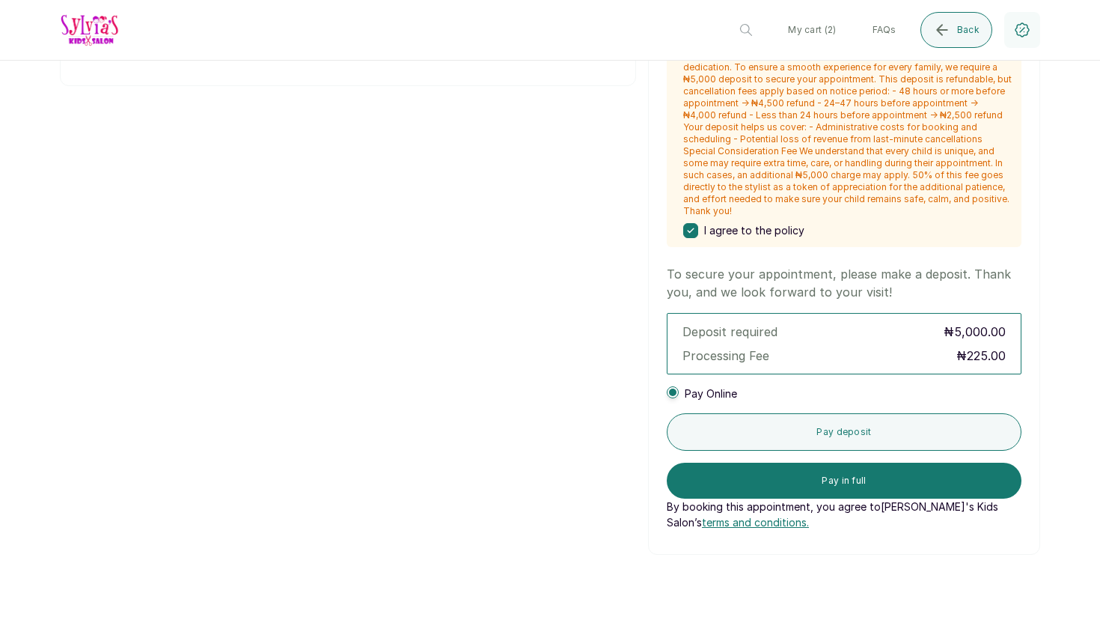
click at [679, 386] on div "Pay Online" at bounding box center [702, 393] width 70 height 15
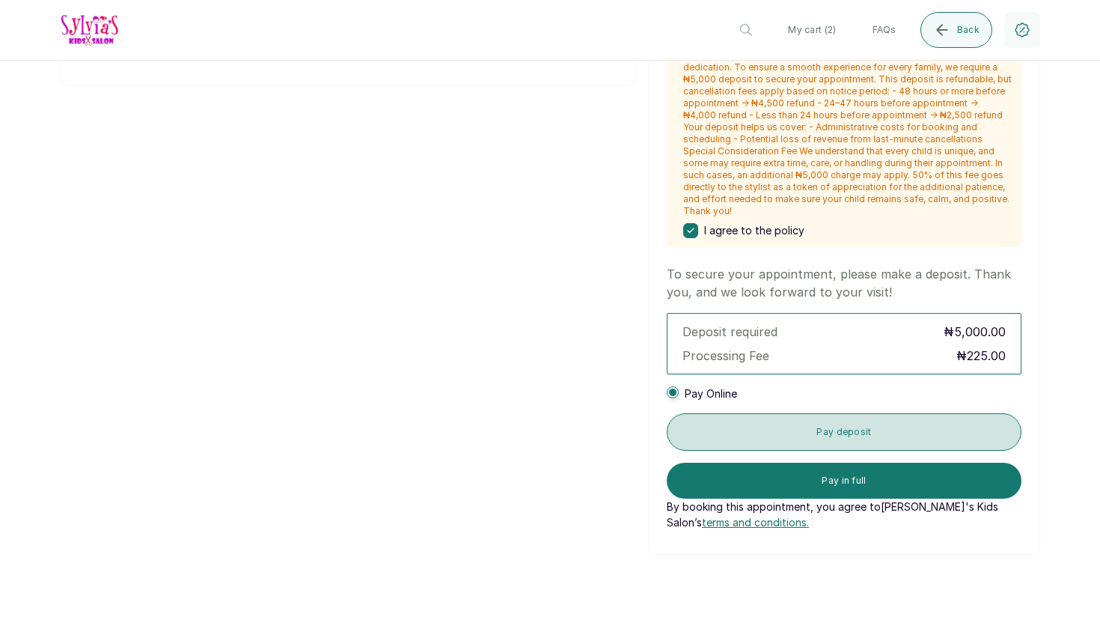
click at [785, 424] on button "Pay deposit" at bounding box center [844, 431] width 355 height 37
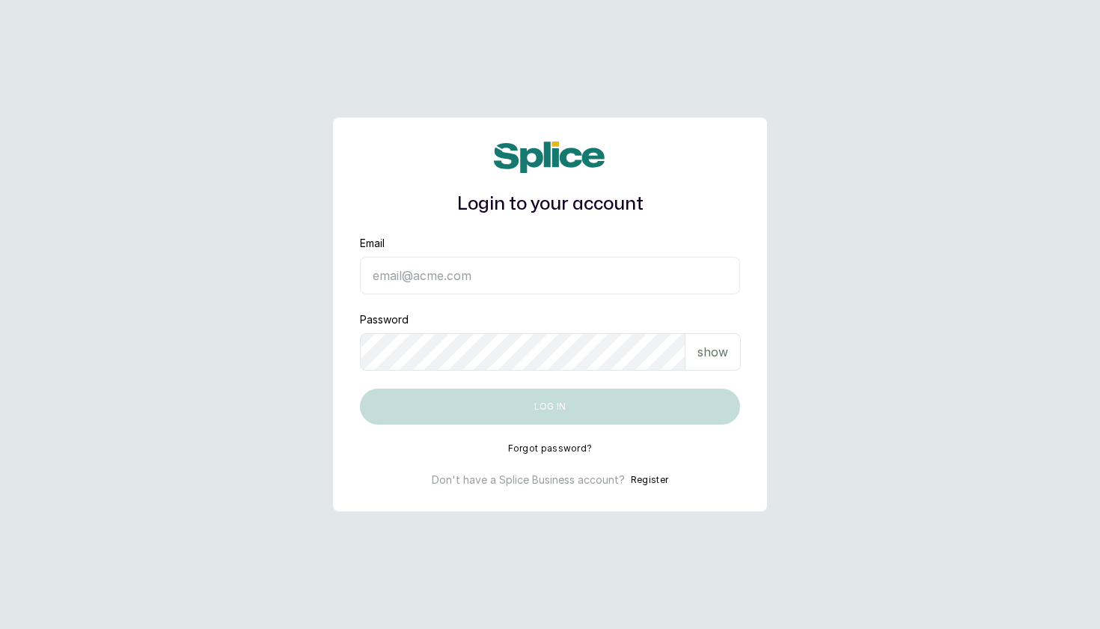
type input "[EMAIL_ADDRESS][DOMAIN_NAME]"
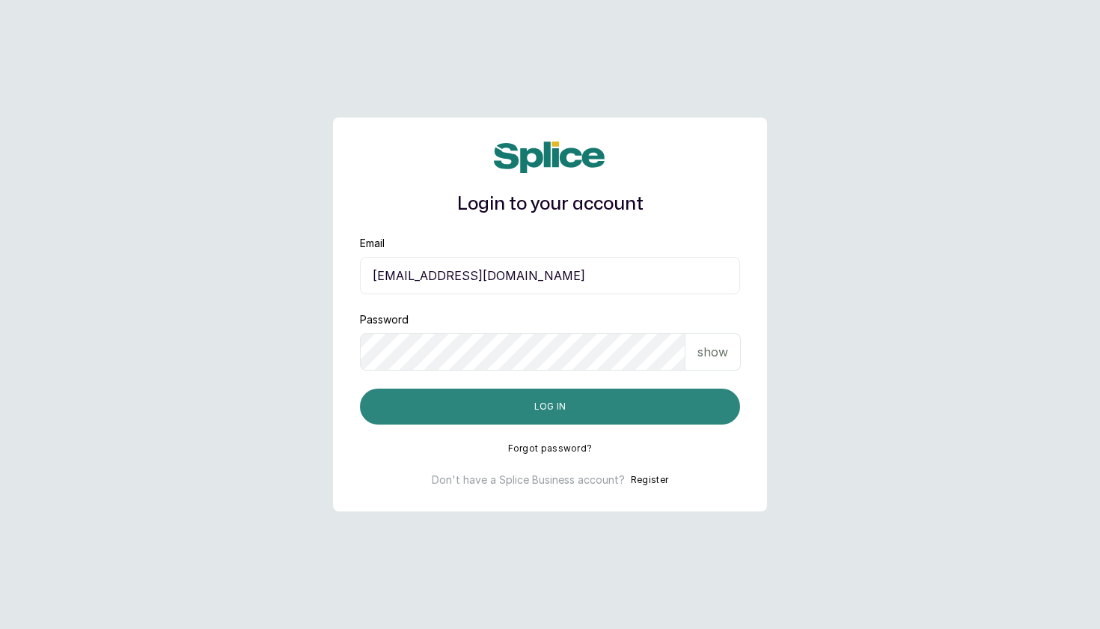
click at [508, 406] on button "Log in" at bounding box center [550, 406] width 380 height 36
